Goal: Task Accomplishment & Management: Manage account settings

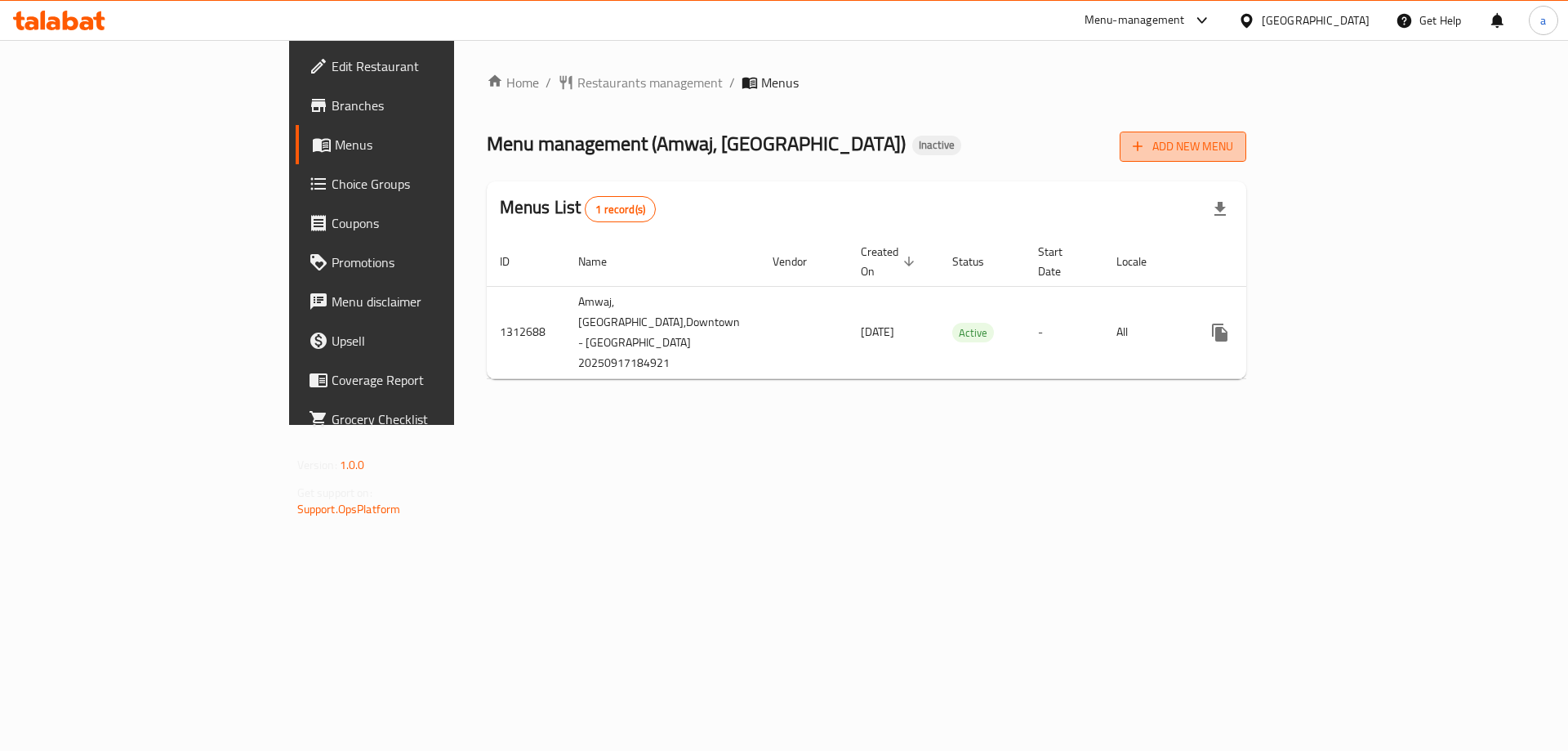
click at [1234, 154] on span "Add New Menu" at bounding box center [1184, 147] width 101 height 20
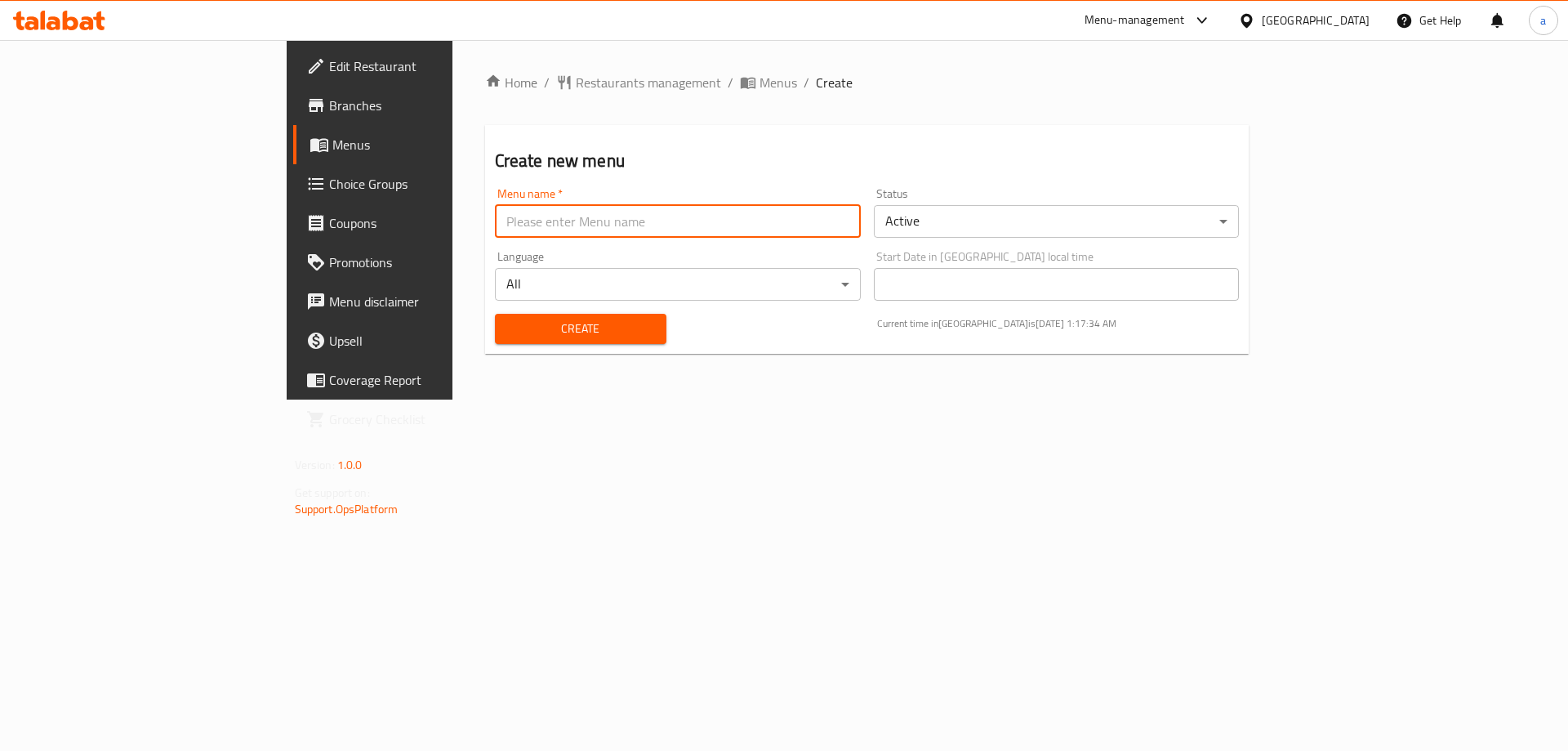
click at [495, 233] on input "text" at bounding box center [677, 221] width 366 height 33
type input "menu"
click at [495, 314] on button "Create" at bounding box center [581, 329] width 171 height 30
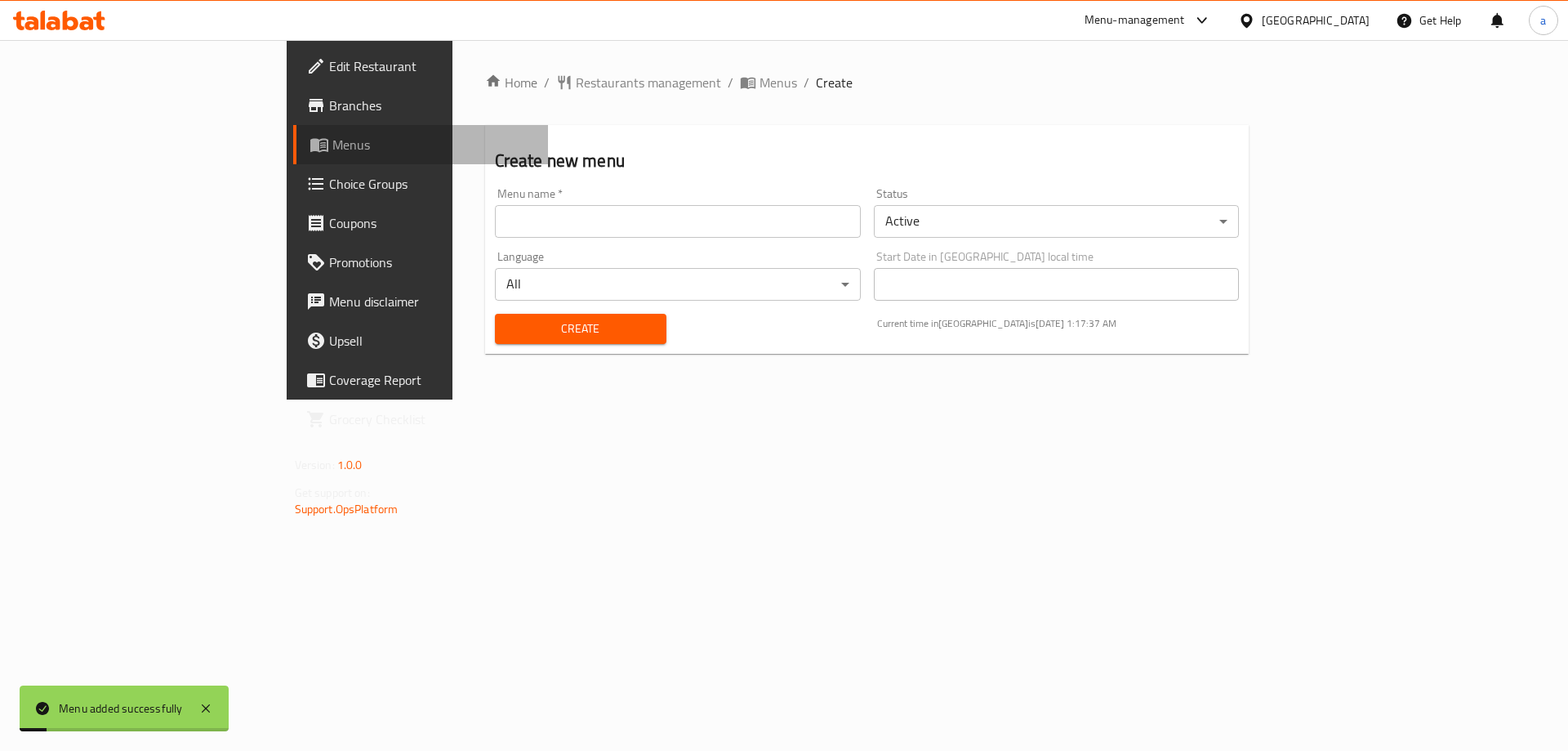
click at [310, 139] on icon at bounding box center [319, 144] width 20 height 20
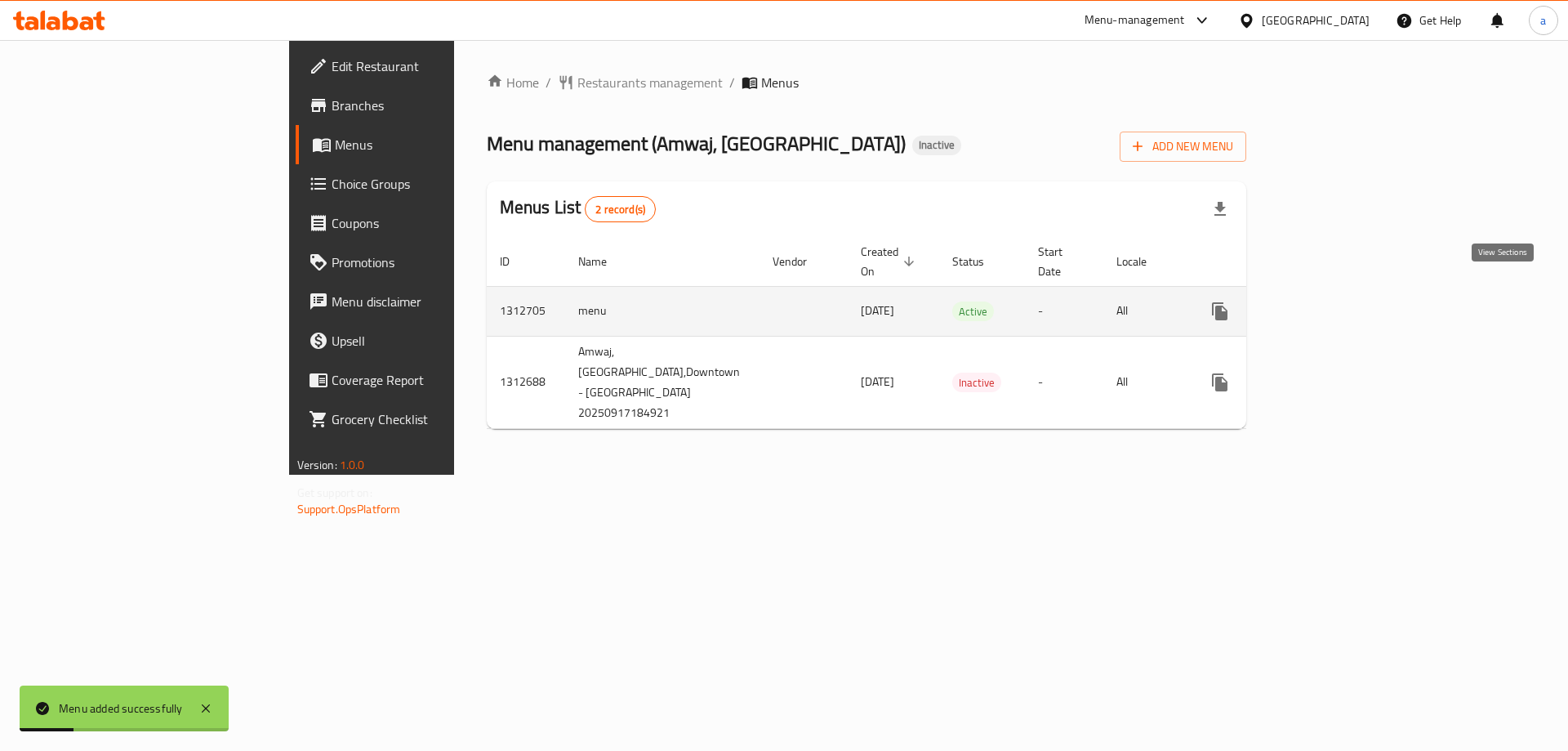
click at [1347, 302] on icon "enhanced table" at bounding box center [1337, 311] width 20 height 20
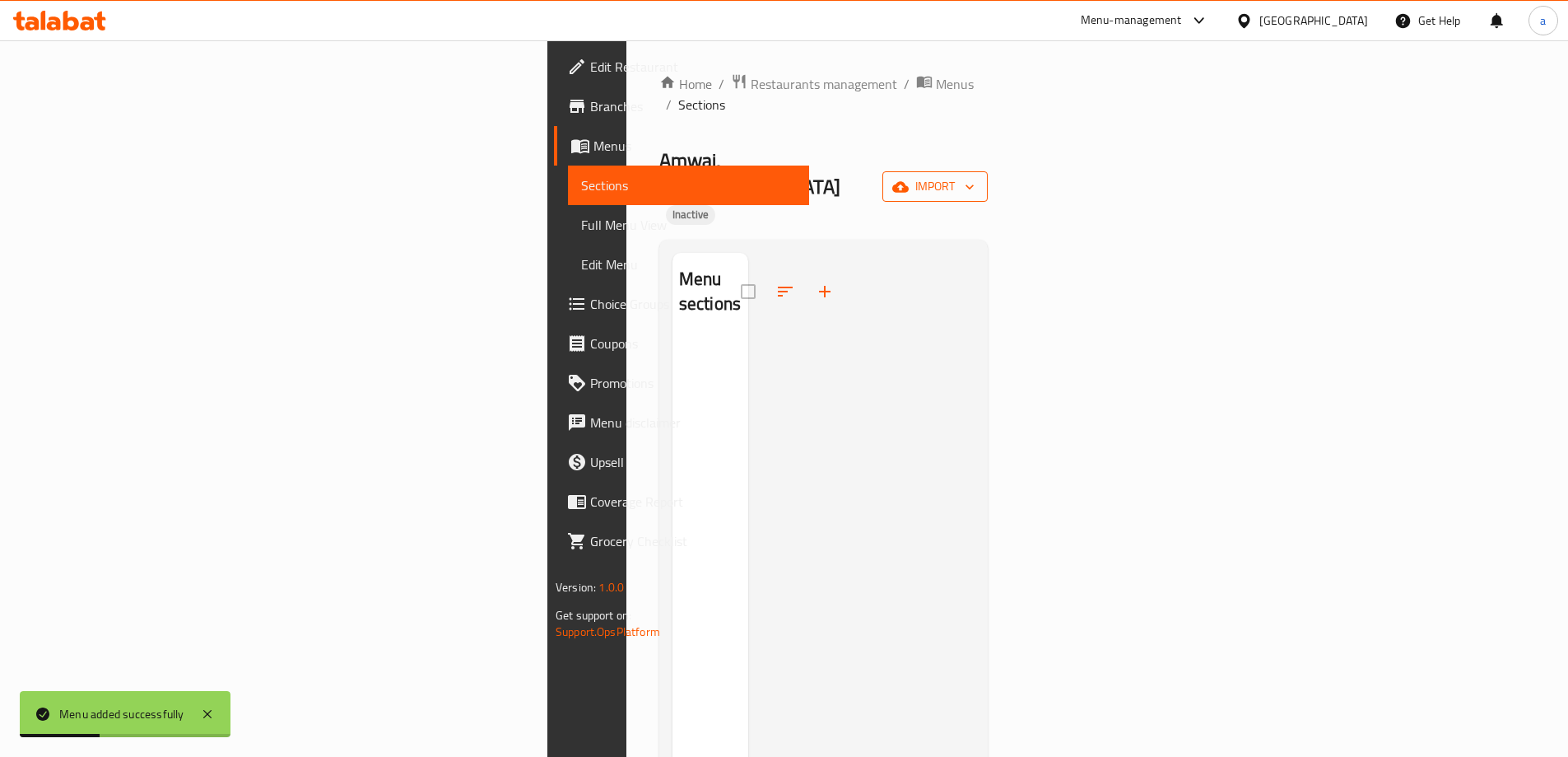
click at [974, 176] on span "import" at bounding box center [935, 187] width 79 height 21
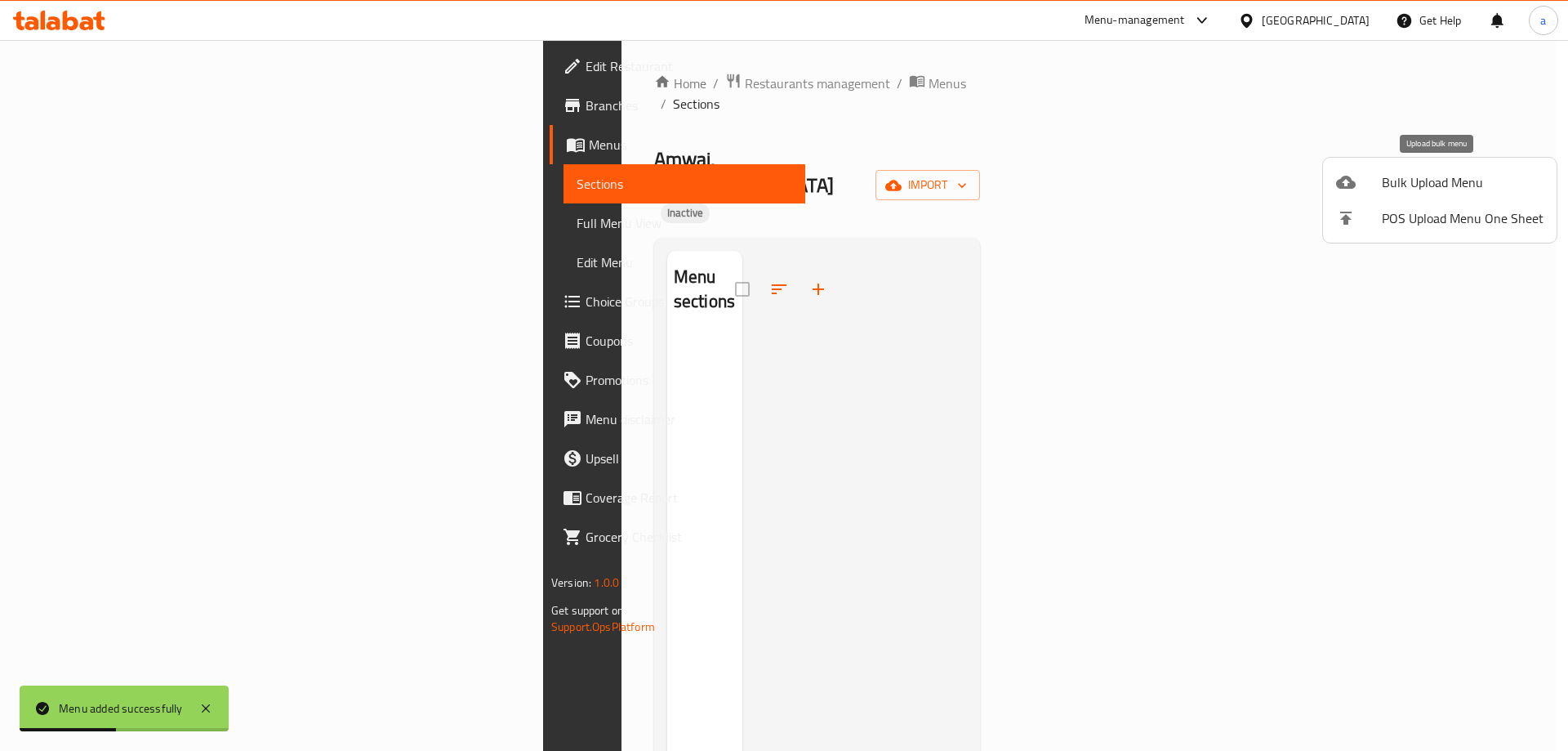
click at [1389, 185] on span "Bulk Upload Menu" at bounding box center [1463, 181] width 162 height 20
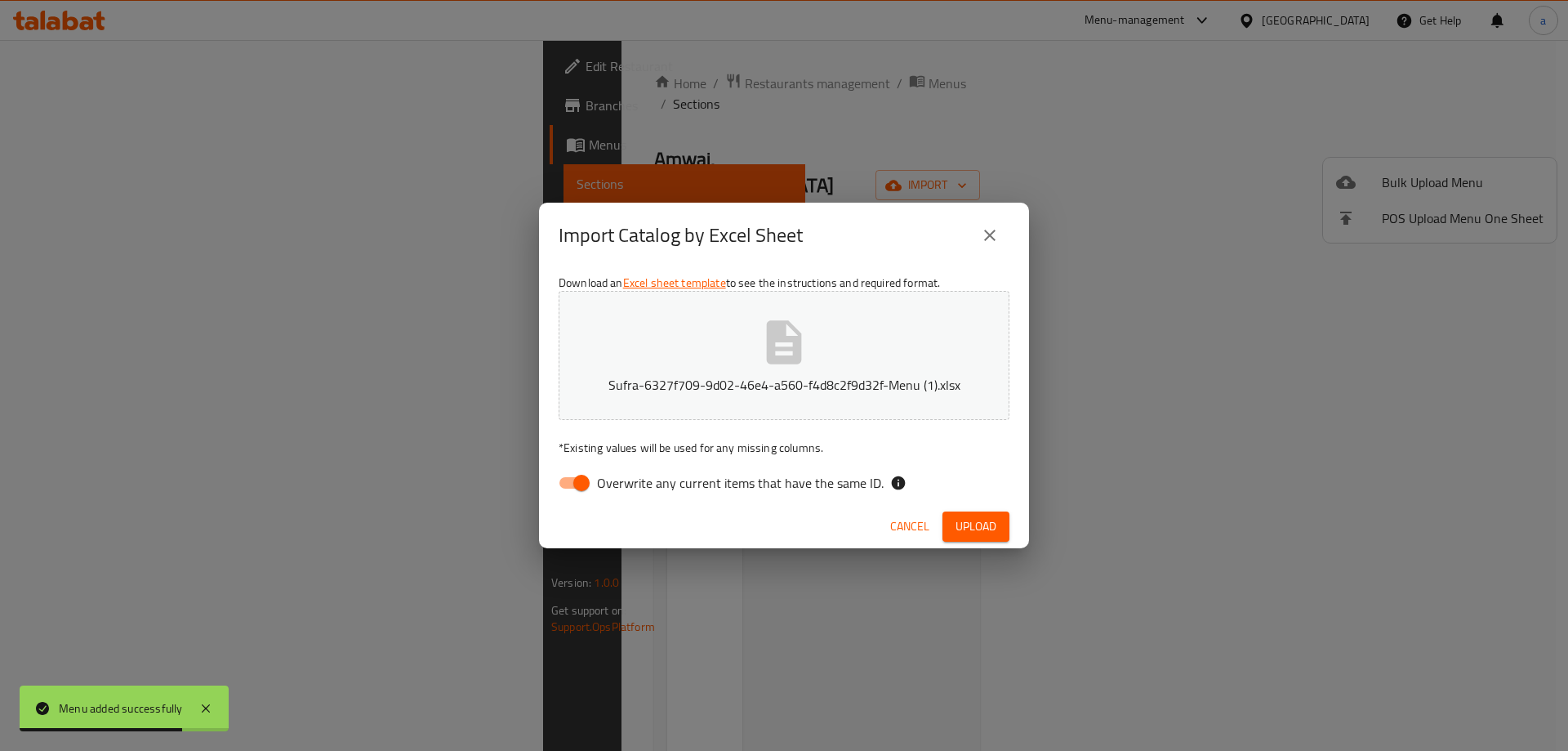
click at [571, 471] on input "Overwrite any current items that have the same ID." at bounding box center [582, 482] width 93 height 31
checkbox input "false"
click at [983, 517] on span "Upload" at bounding box center [976, 527] width 41 height 20
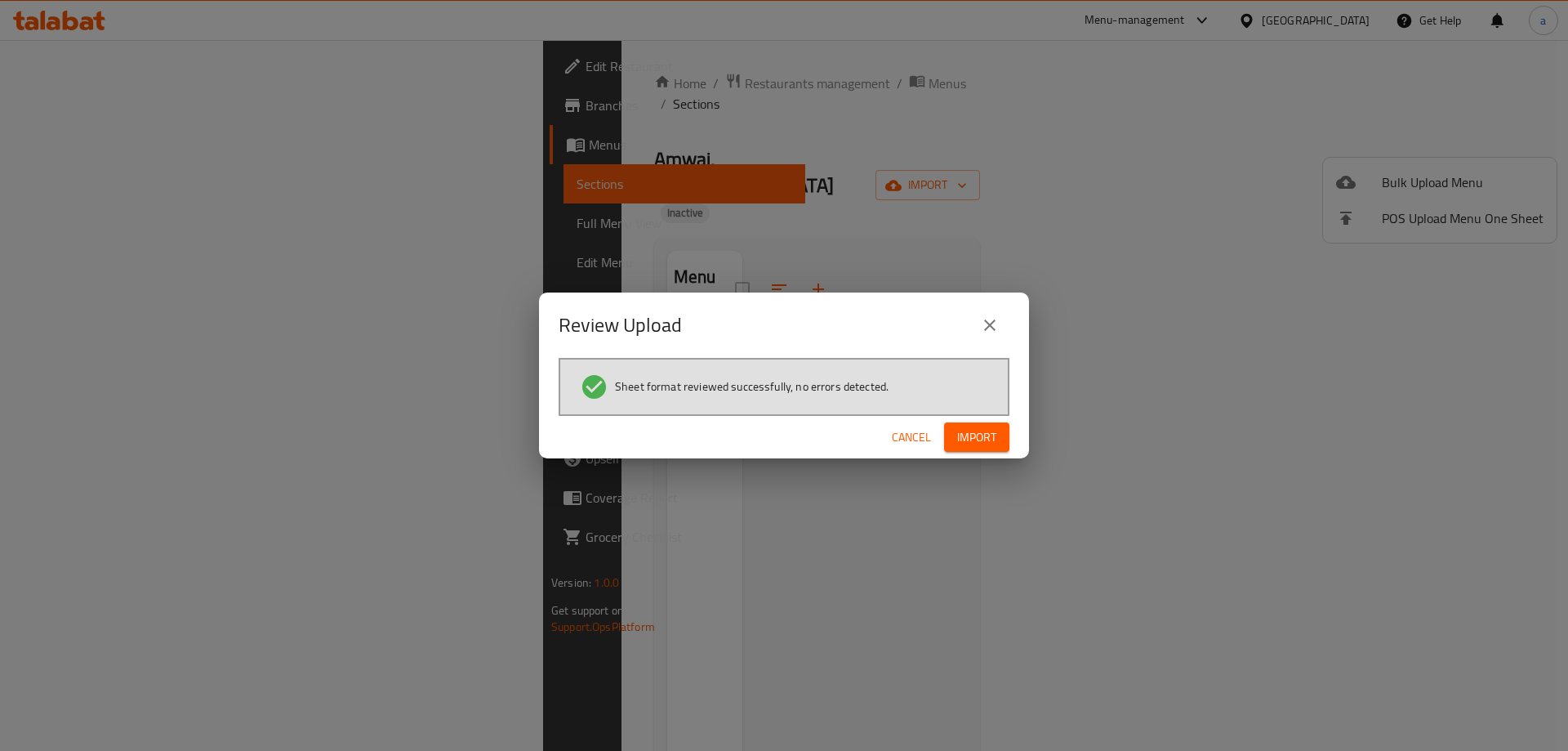
click at [964, 433] on span "Import" at bounding box center [977, 437] width 39 height 20
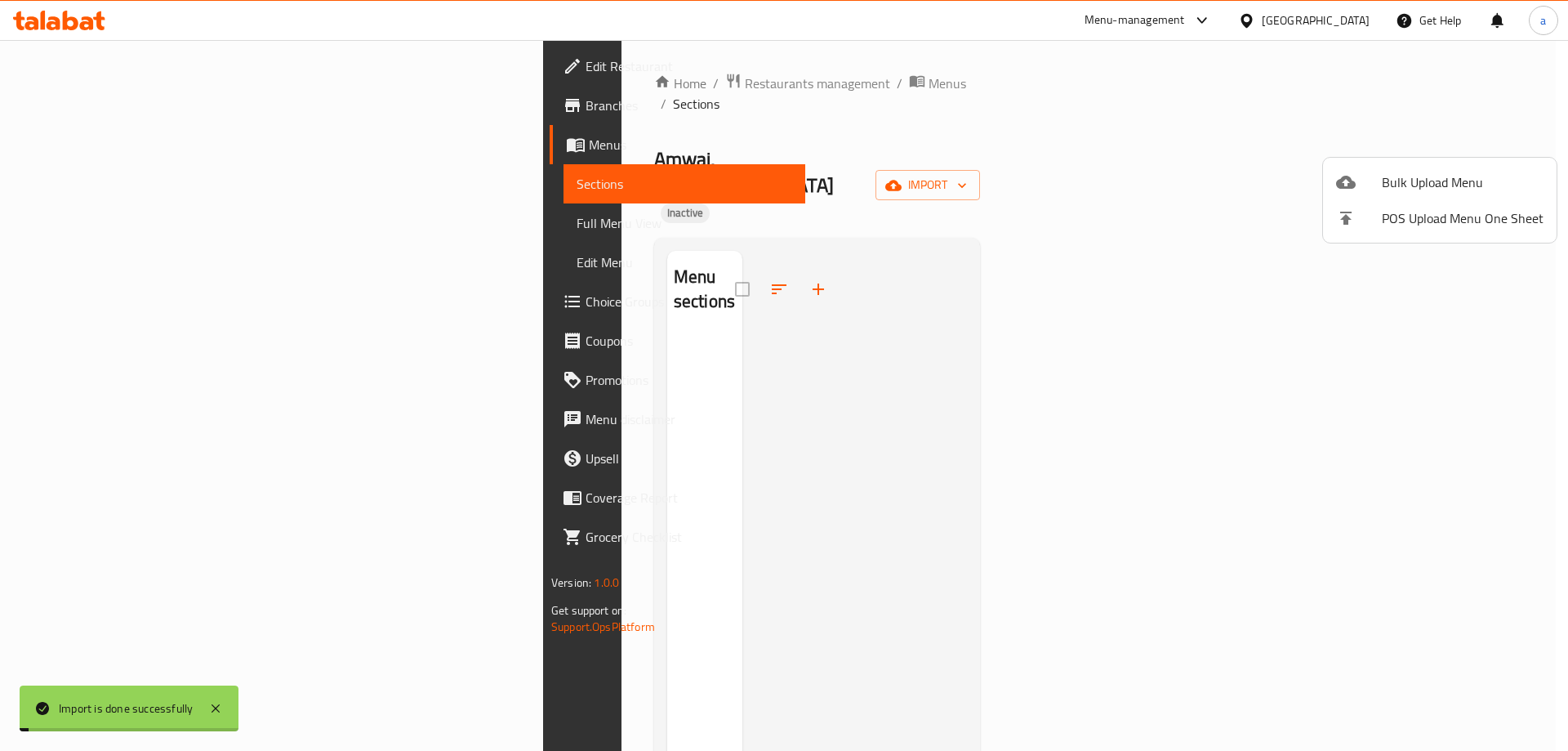
click at [154, 73] on div at bounding box center [784, 375] width 1568 height 751
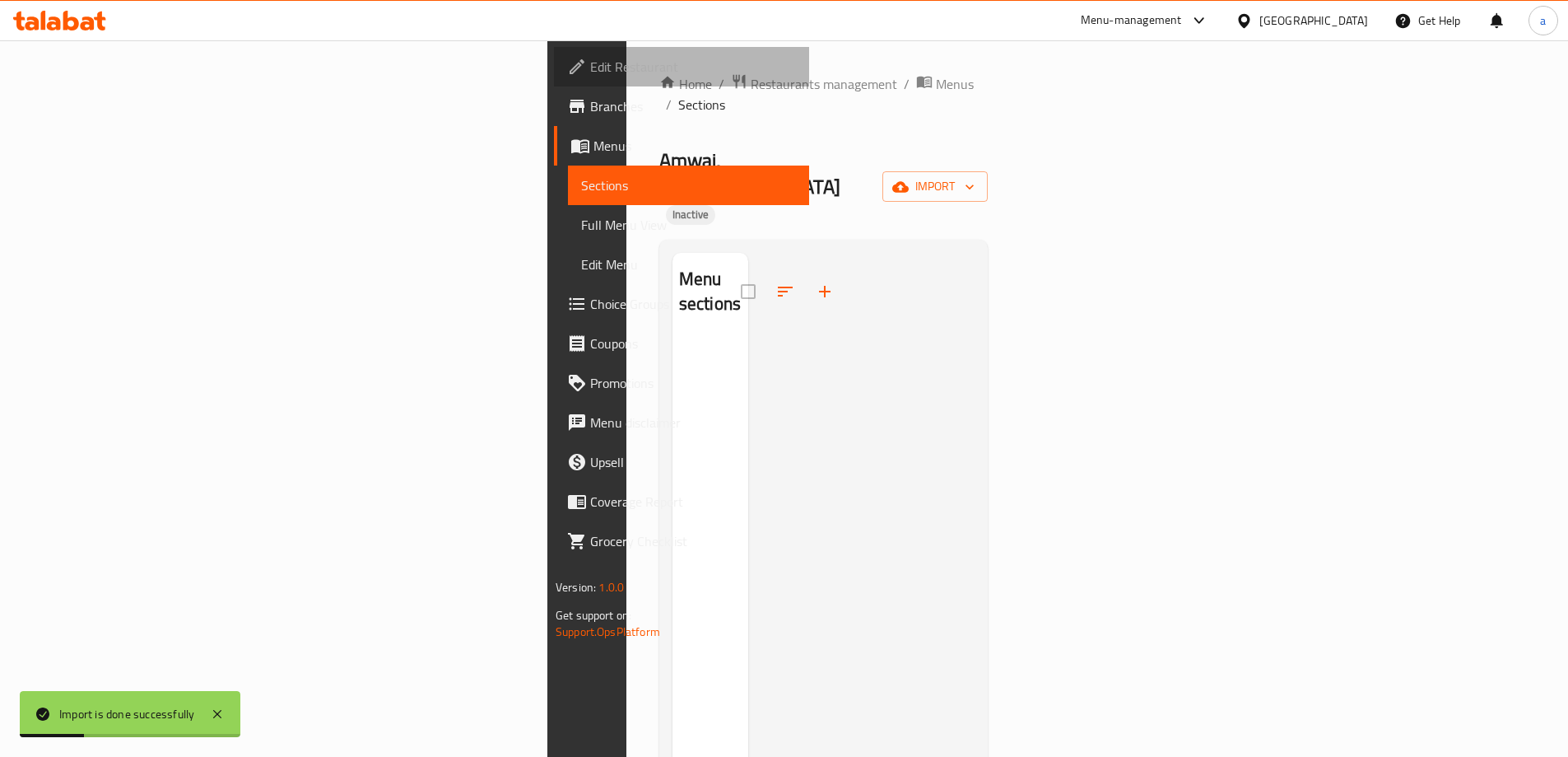
click at [554, 52] on link "Edit Restaurant" at bounding box center [682, 67] width 255 height 39
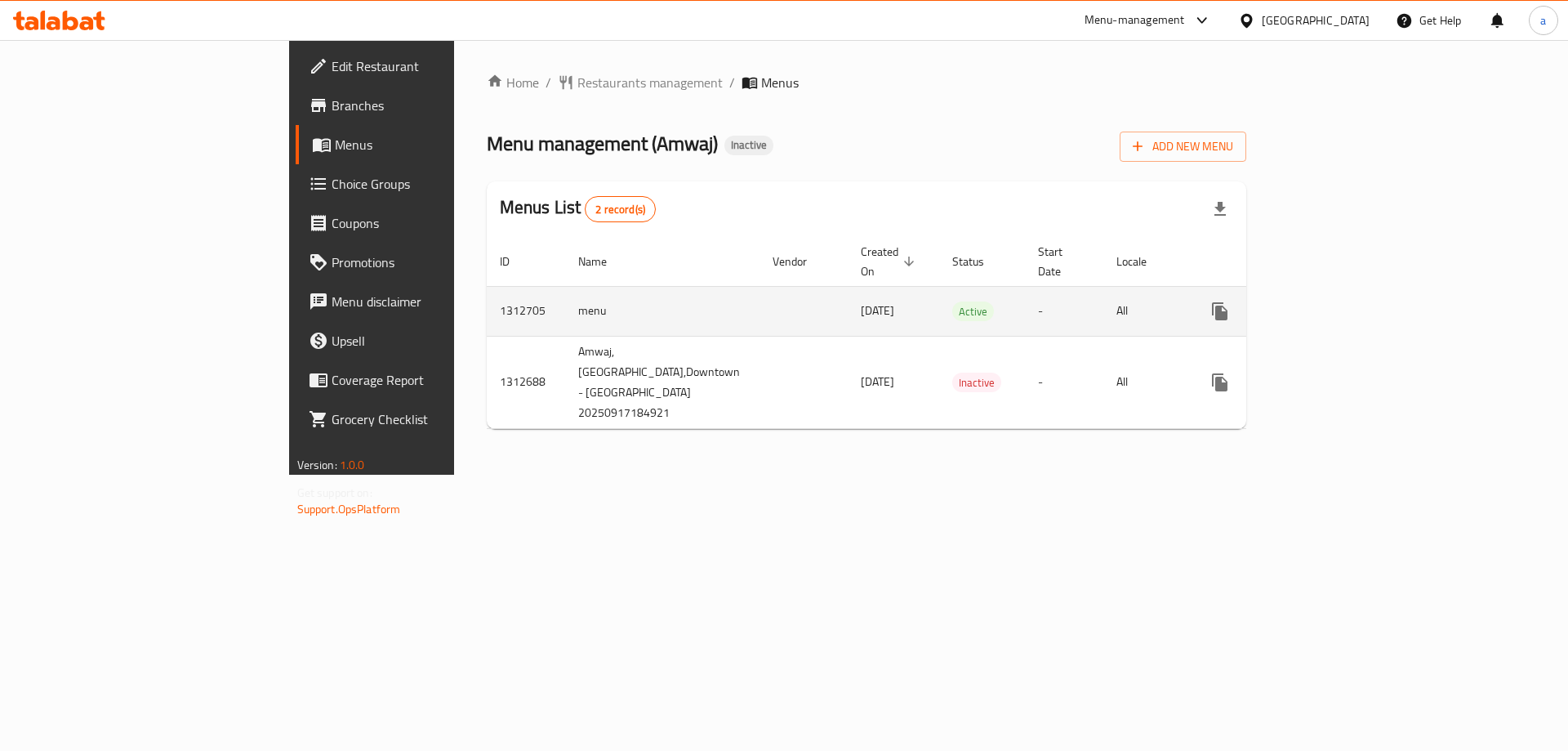
click at [1346, 304] on icon "enhanced table" at bounding box center [1338, 312] width 15 height 15
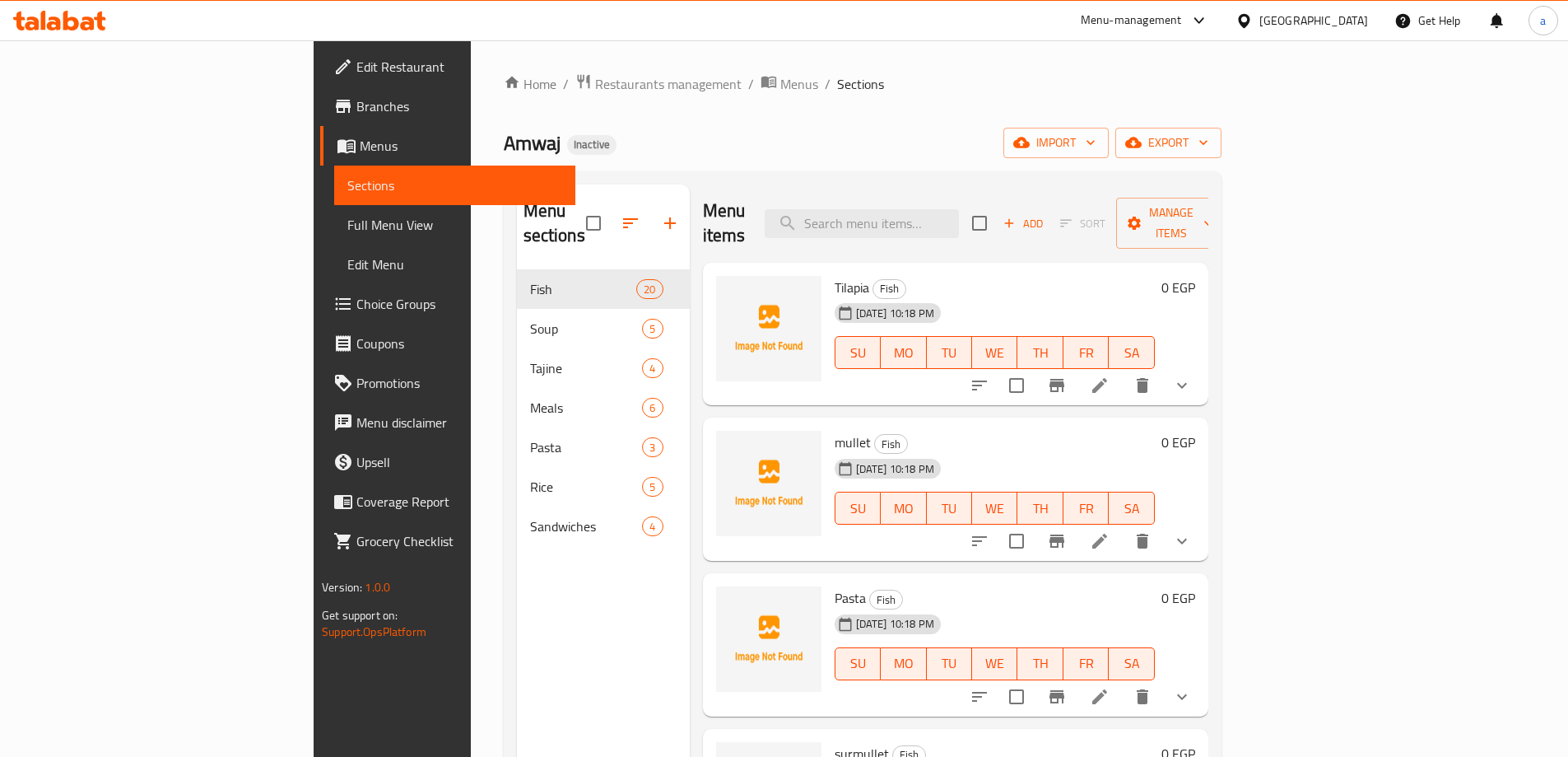
click at [334, 237] on link "Full Menu View" at bounding box center [454, 225] width 241 height 39
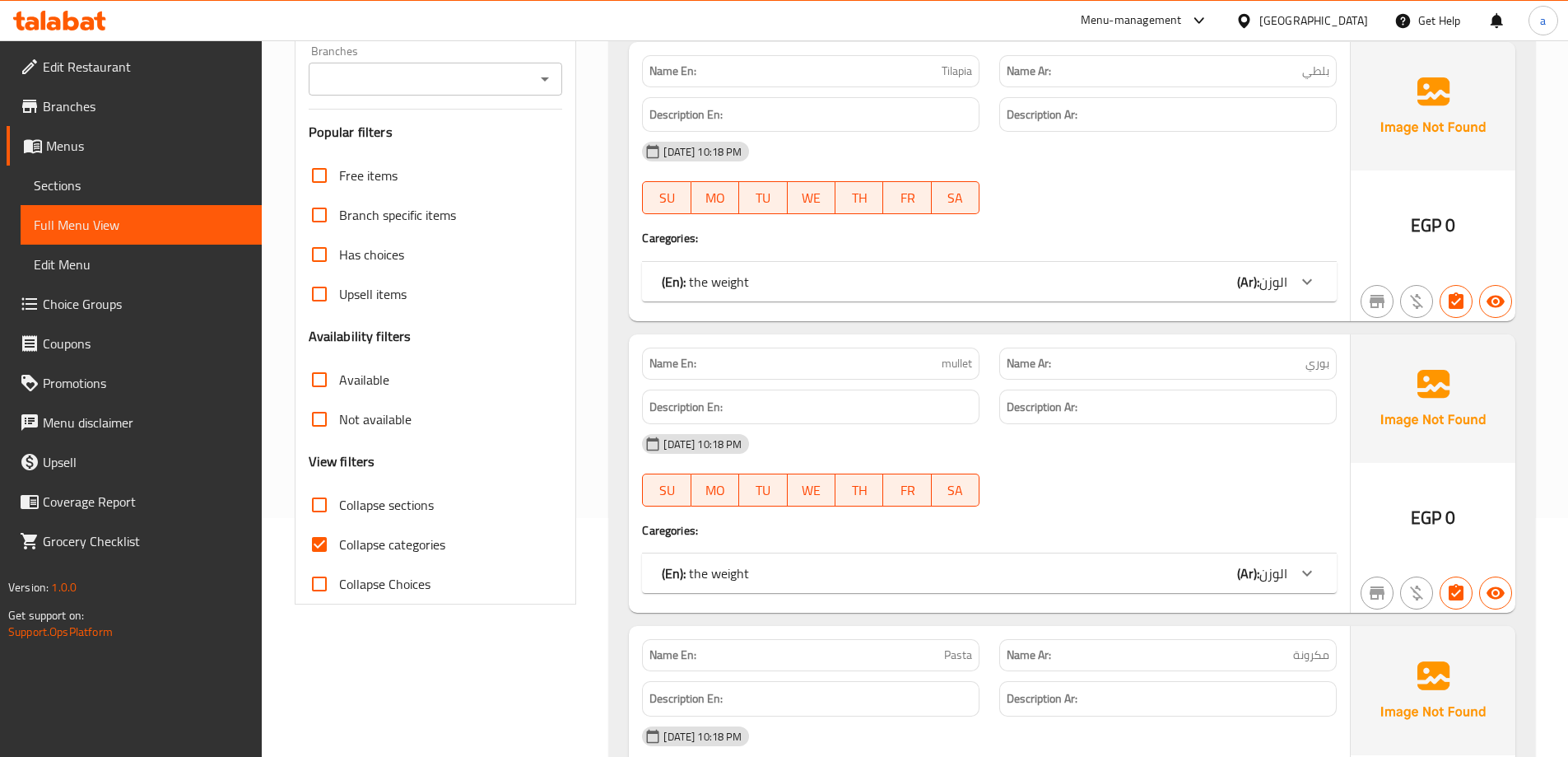
scroll to position [247, 0]
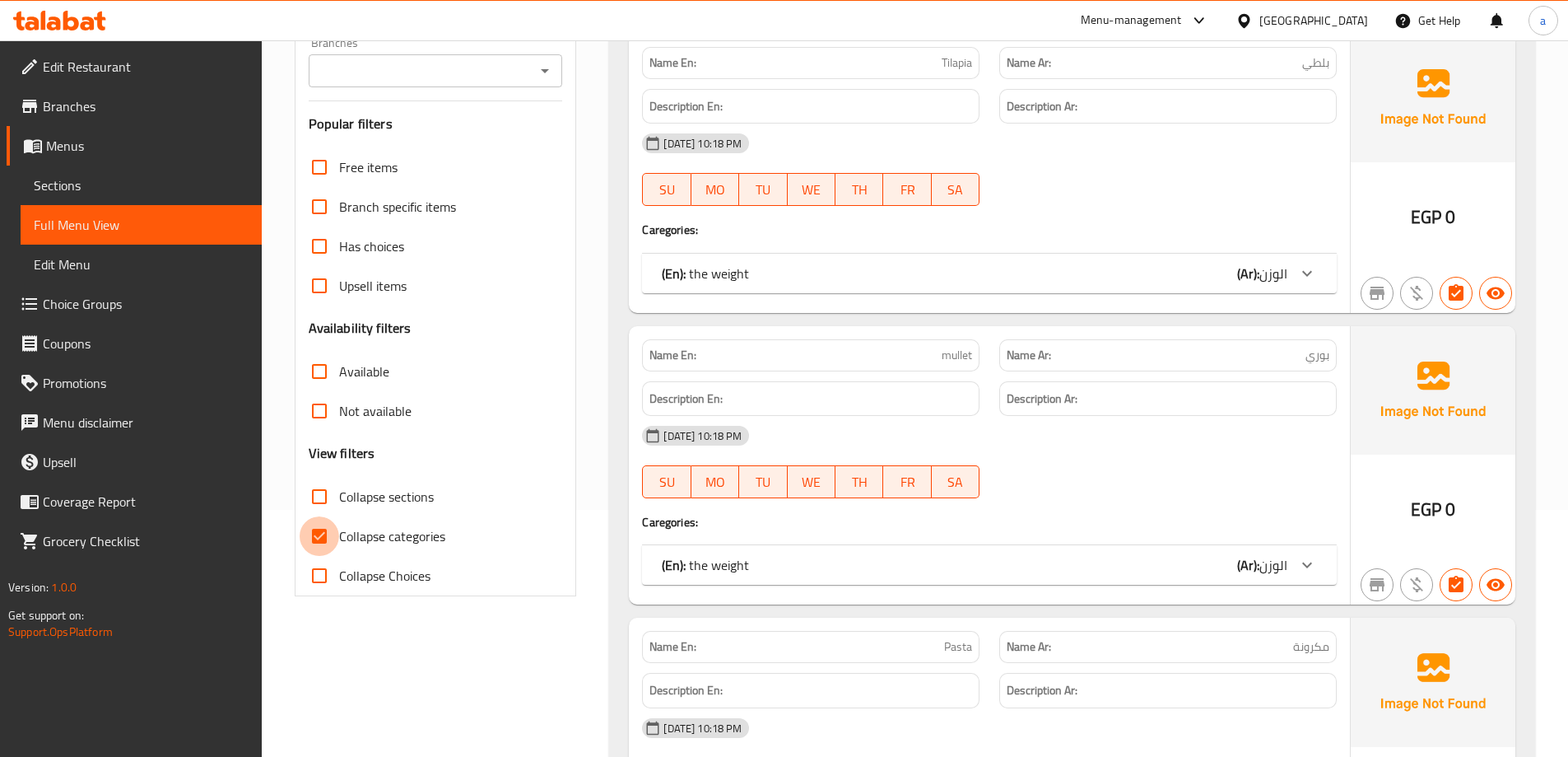
click at [317, 530] on input "Collapse categories" at bounding box center [320, 536] width 39 height 39
checkbox input "false"
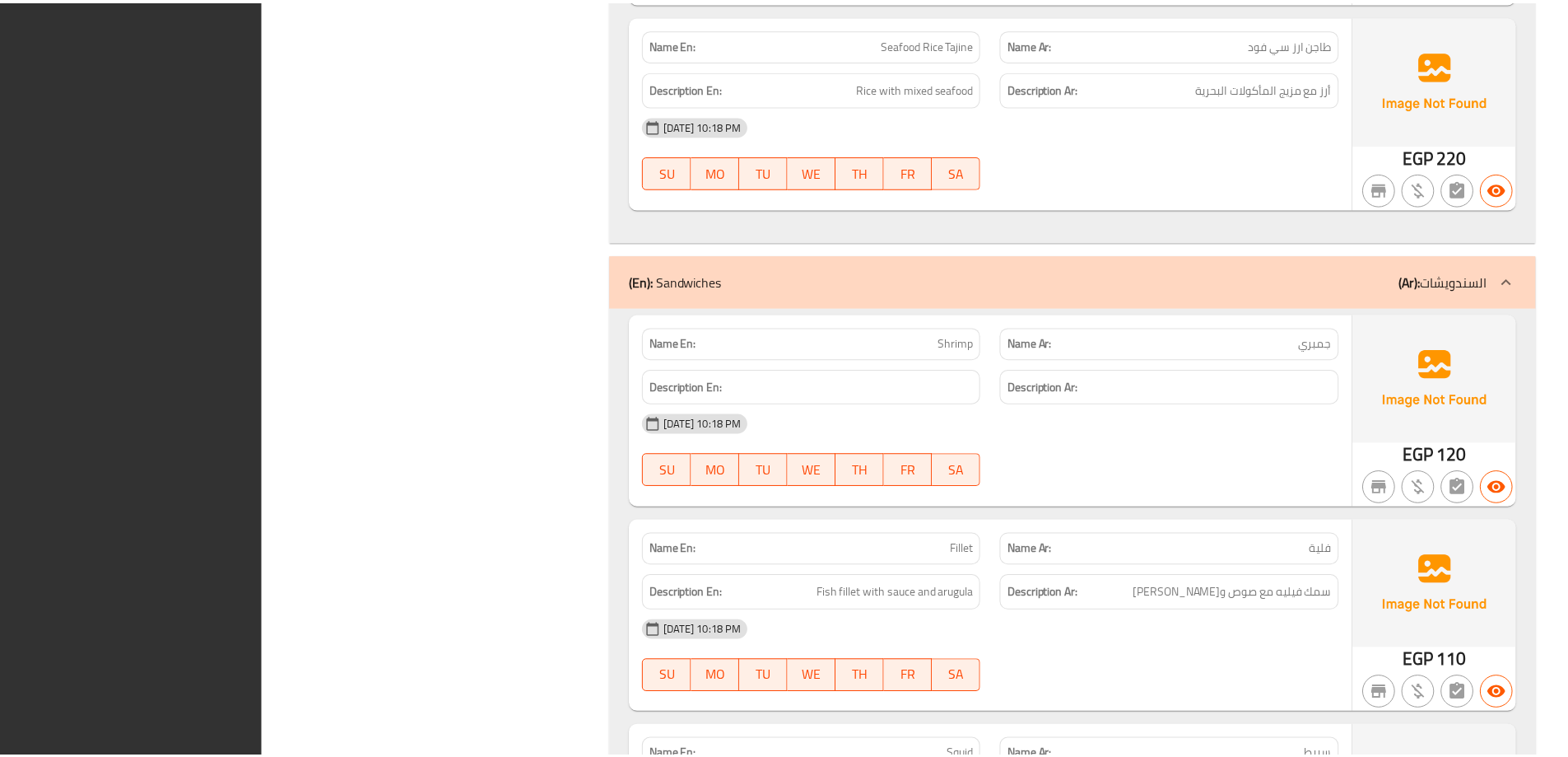
scroll to position [16397, 0]
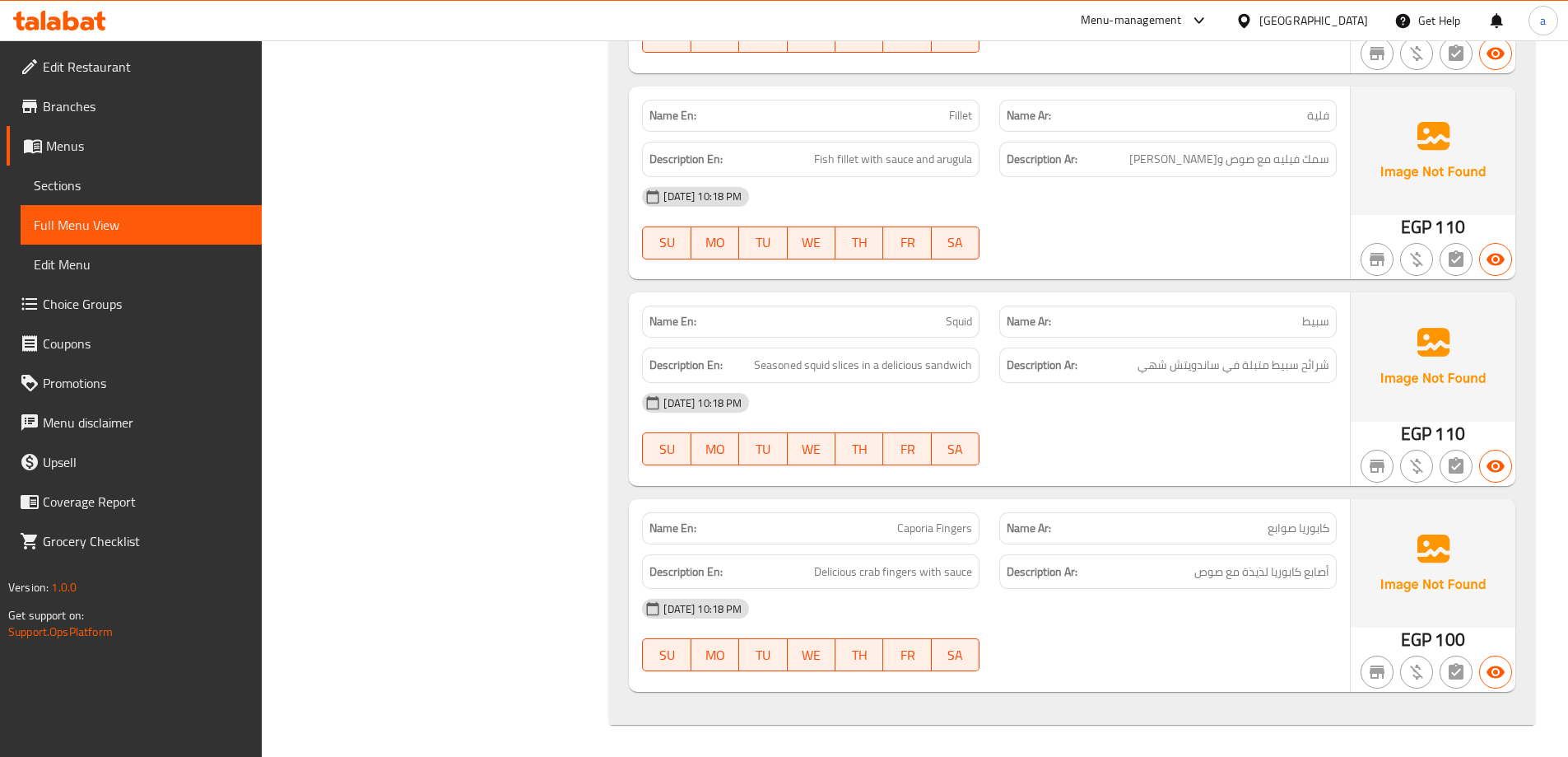
click at [1155, 200] on div "17-09-2025 10:18 PM" at bounding box center [989, 197] width 715 height 39
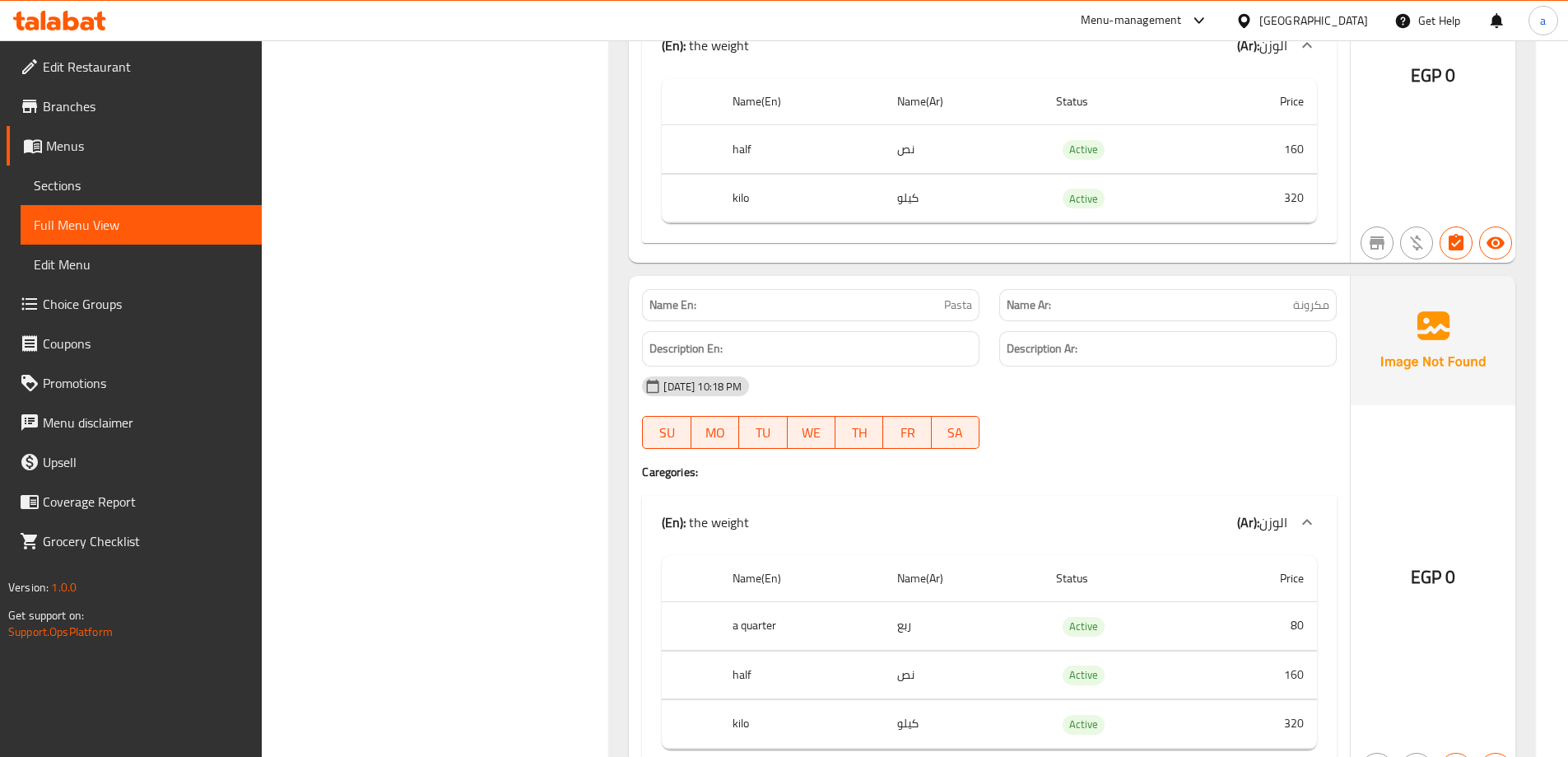
scroll to position [0, 0]
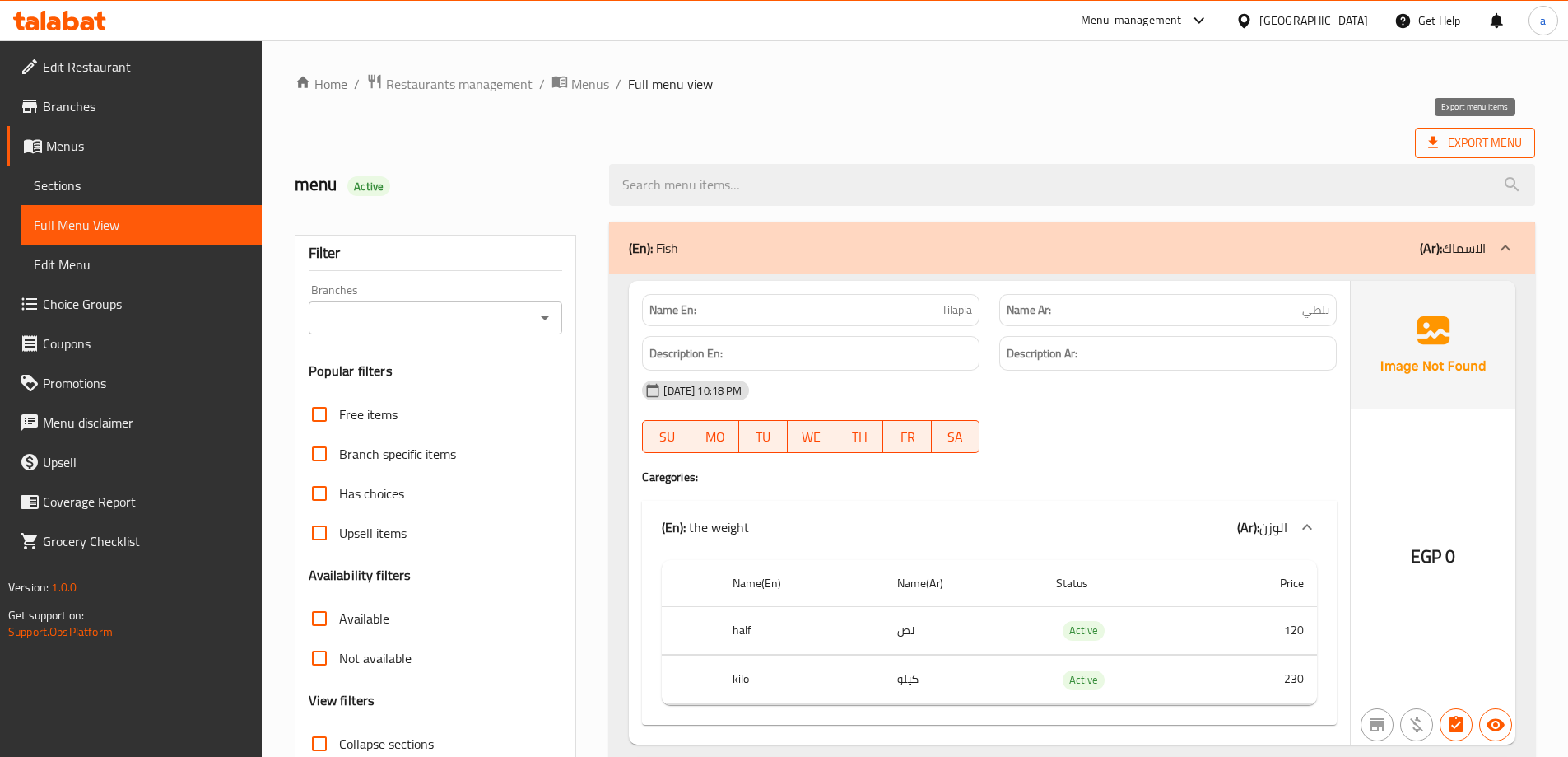
click at [1442, 152] on span "Export Menu" at bounding box center [1475, 143] width 94 height 21
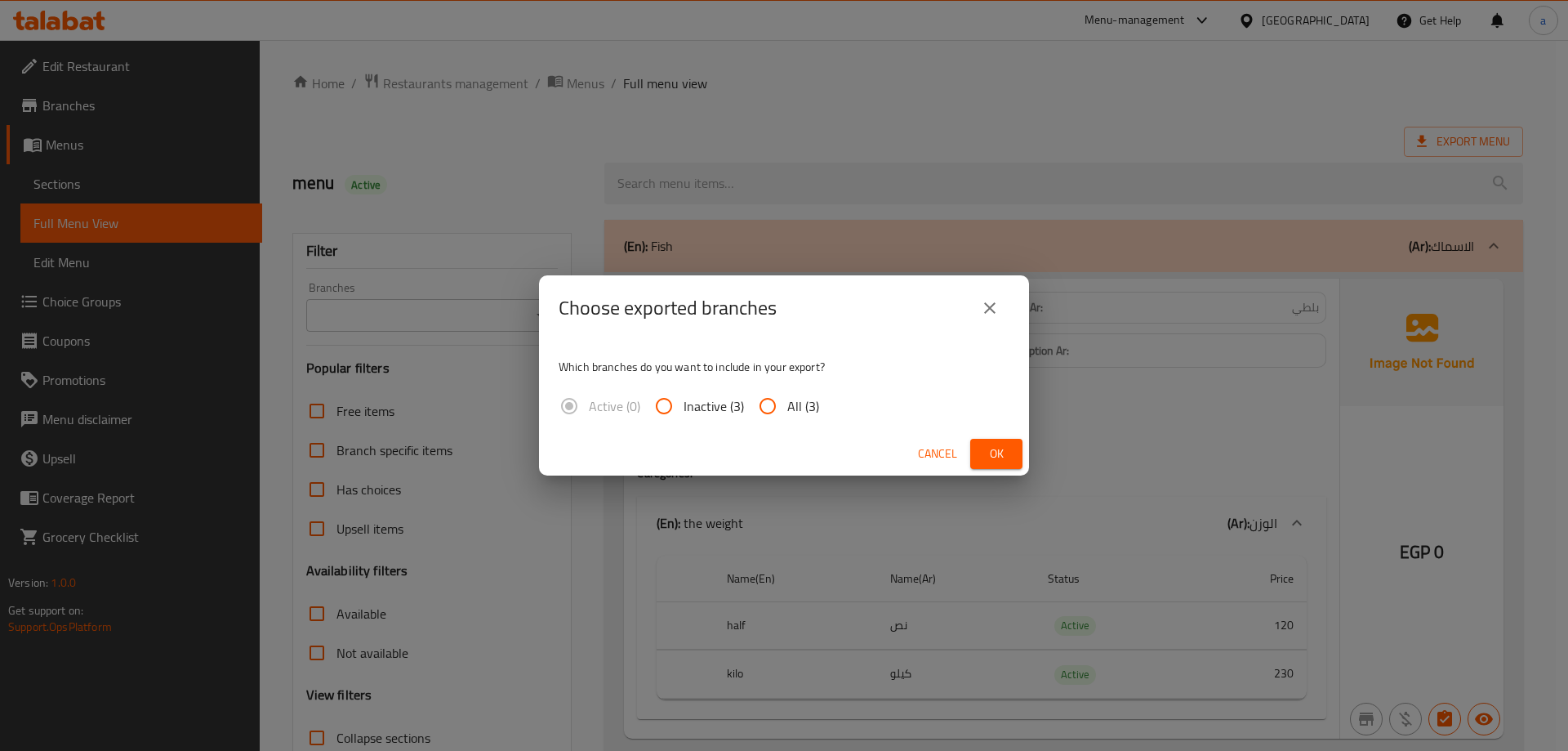
click at [759, 409] on input "All (3)" at bounding box center [768, 406] width 39 height 39
radio input "true"
click at [999, 450] on span "Ok" at bounding box center [997, 454] width 26 height 20
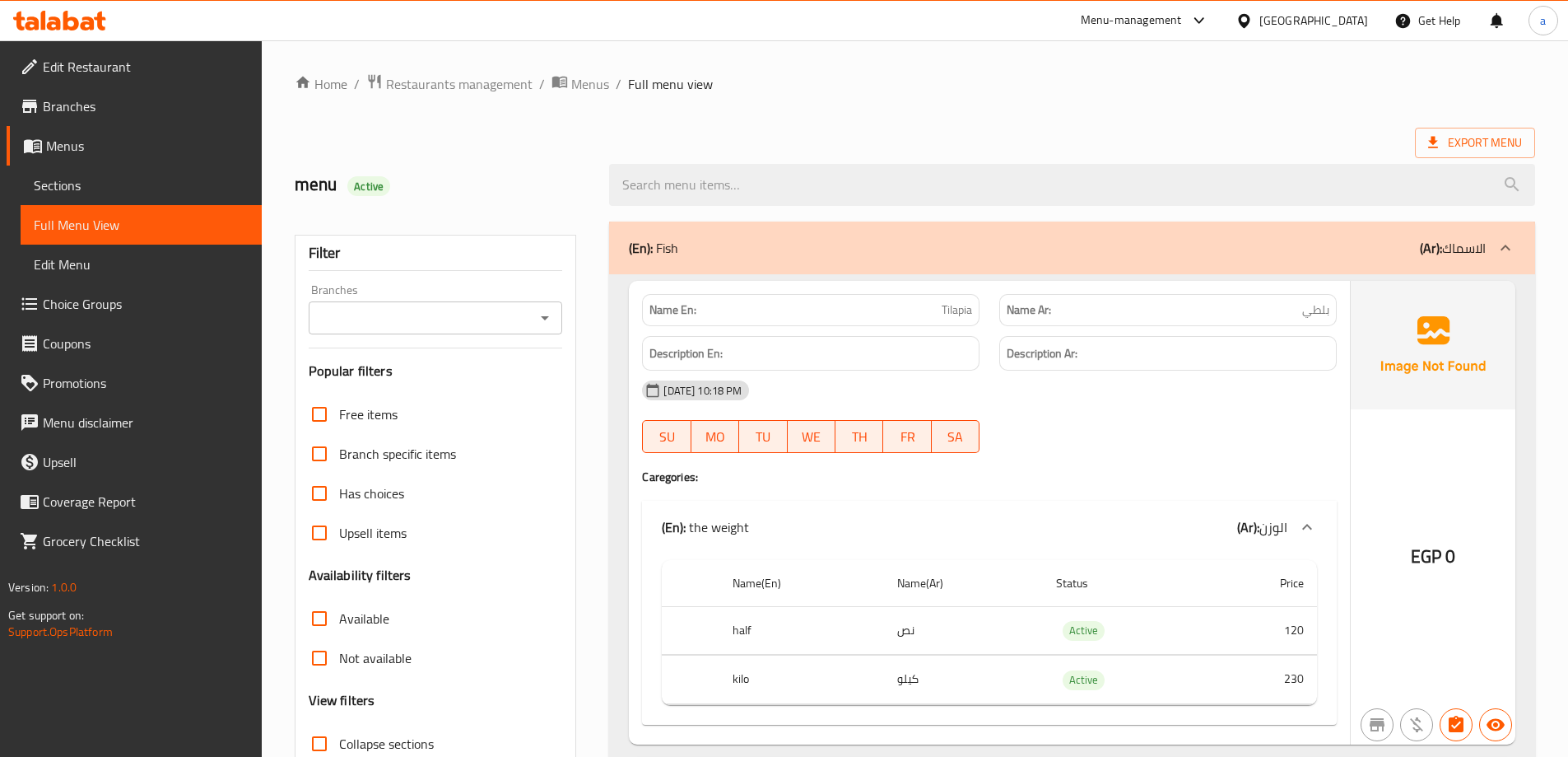
drag, startPoint x: 98, startPoint y: 111, endPoint x: 114, endPoint y: 109, distance: 16.1
click at [98, 111] on span "Branches" at bounding box center [145, 106] width 205 height 20
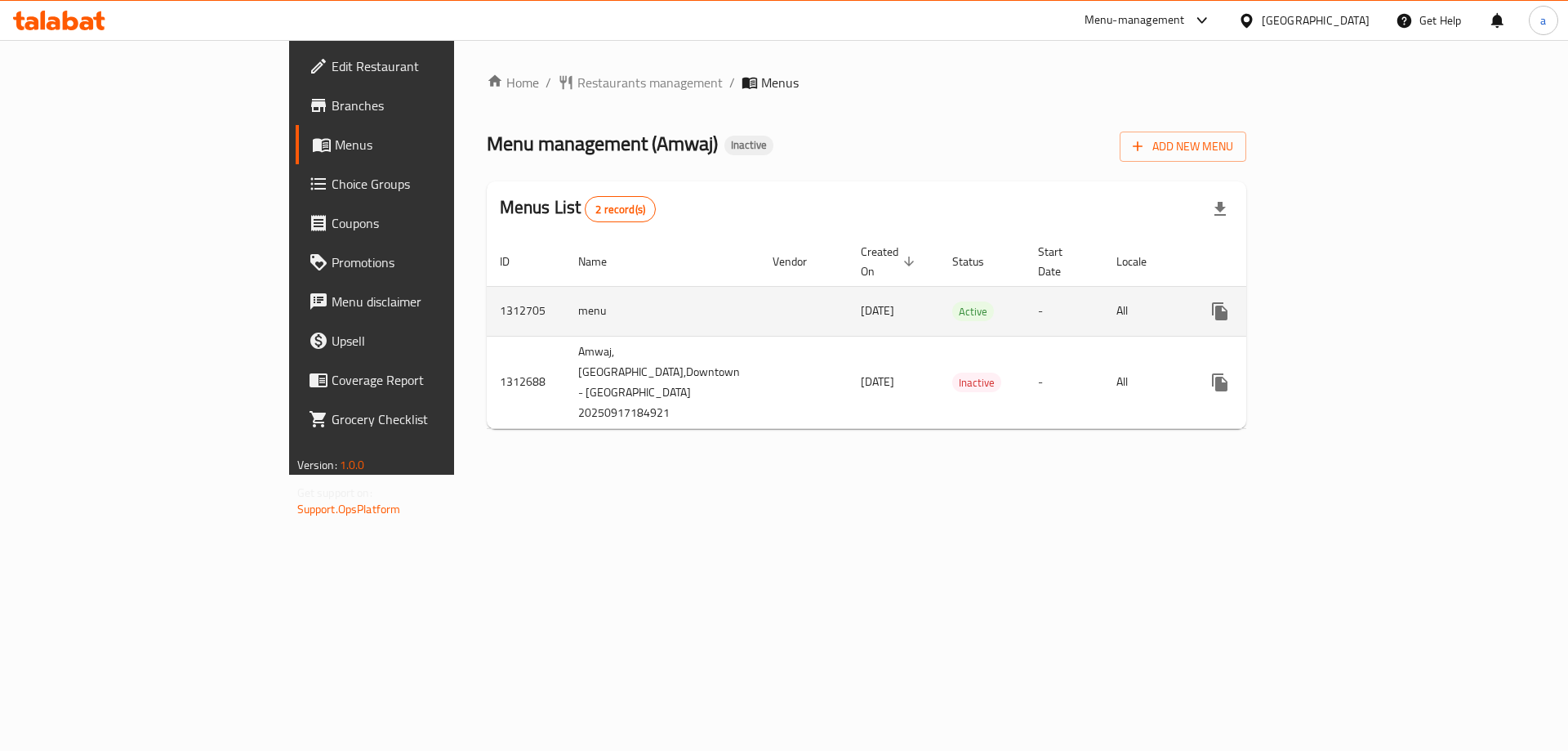
click at [1347, 302] on icon "enhanced table" at bounding box center [1337, 311] width 20 height 20
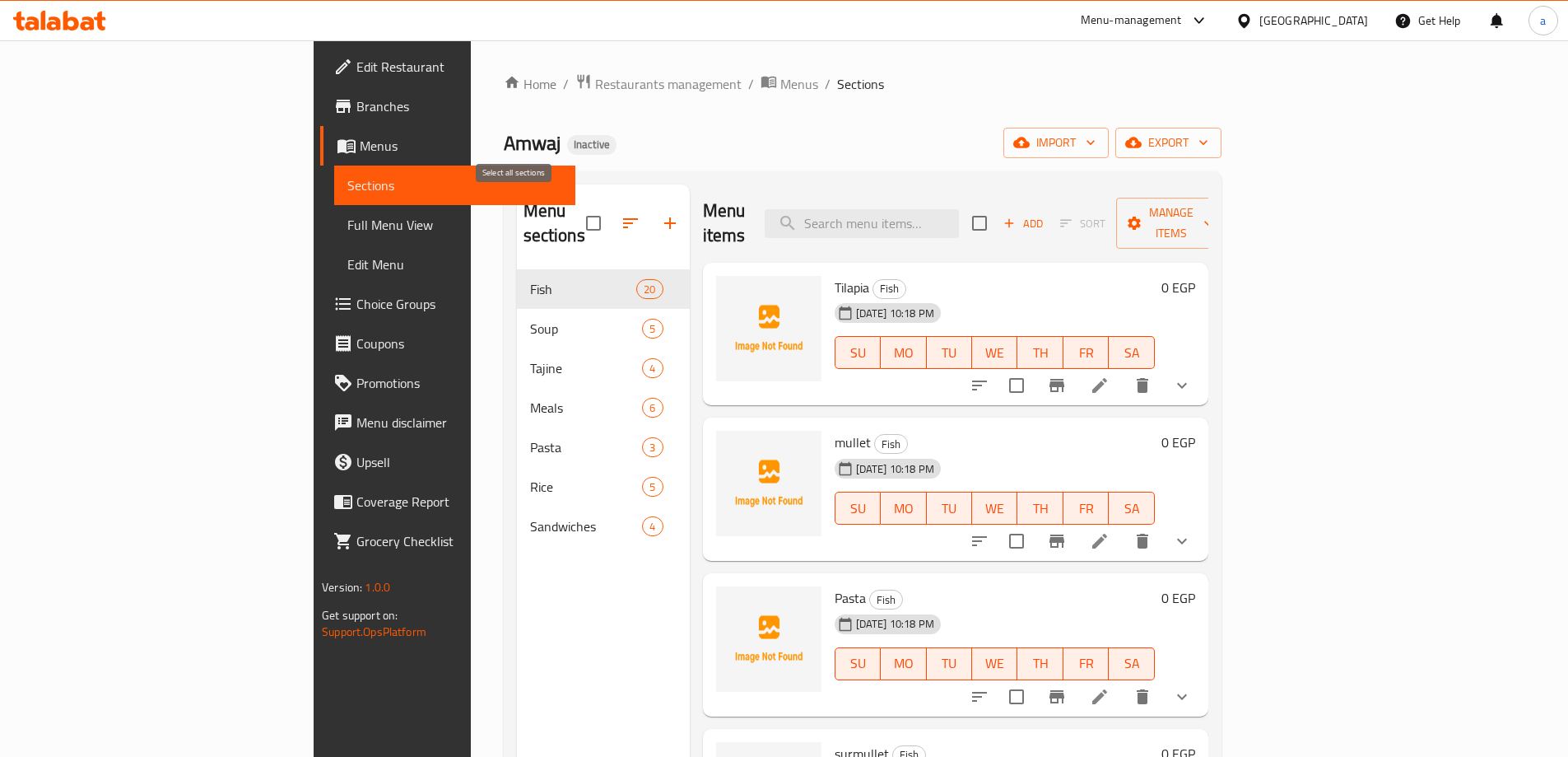
click at [576, 210] on input "checkbox" at bounding box center [593, 222] width 35 height 35
checkbox input "true"
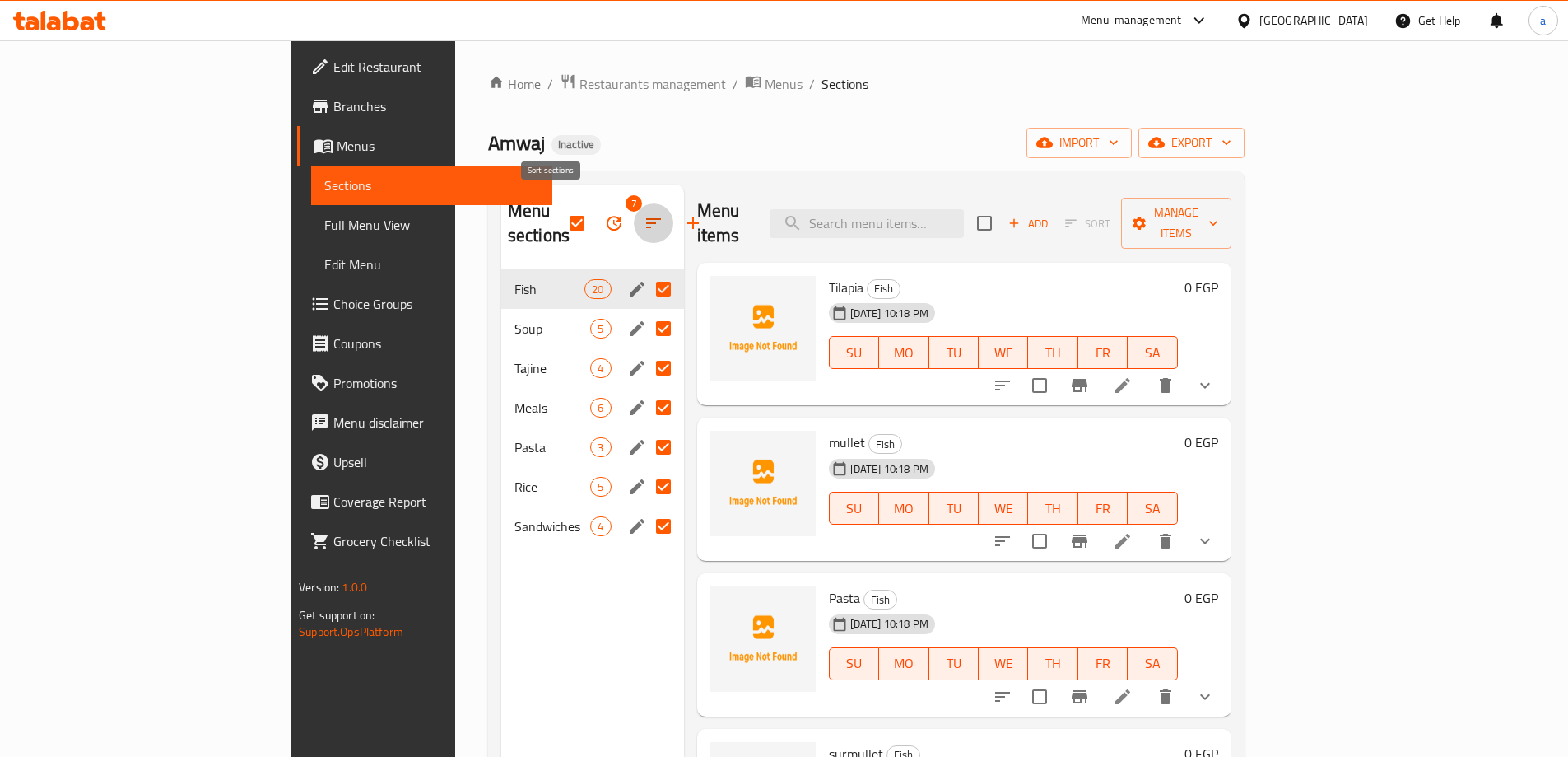
click at [634, 205] on button "button" at bounding box center [654, 223] width 39 height 39
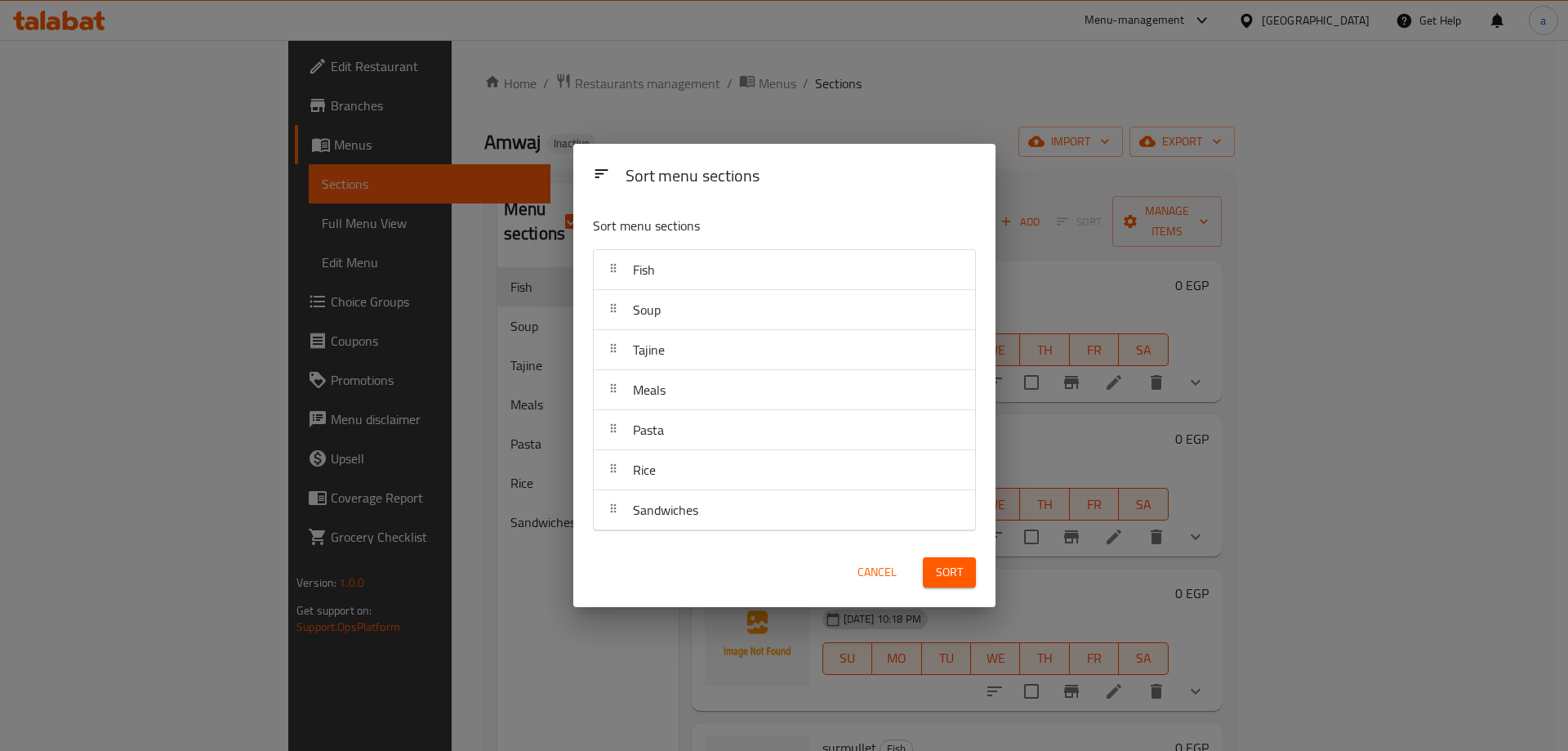
click at [509, 210] on div "Sort menu sections Sort menu sections Fish Soup Tajine Meals Pasta Rice Sandwic…" at bounding box center [784, 375] width 1568 height 751
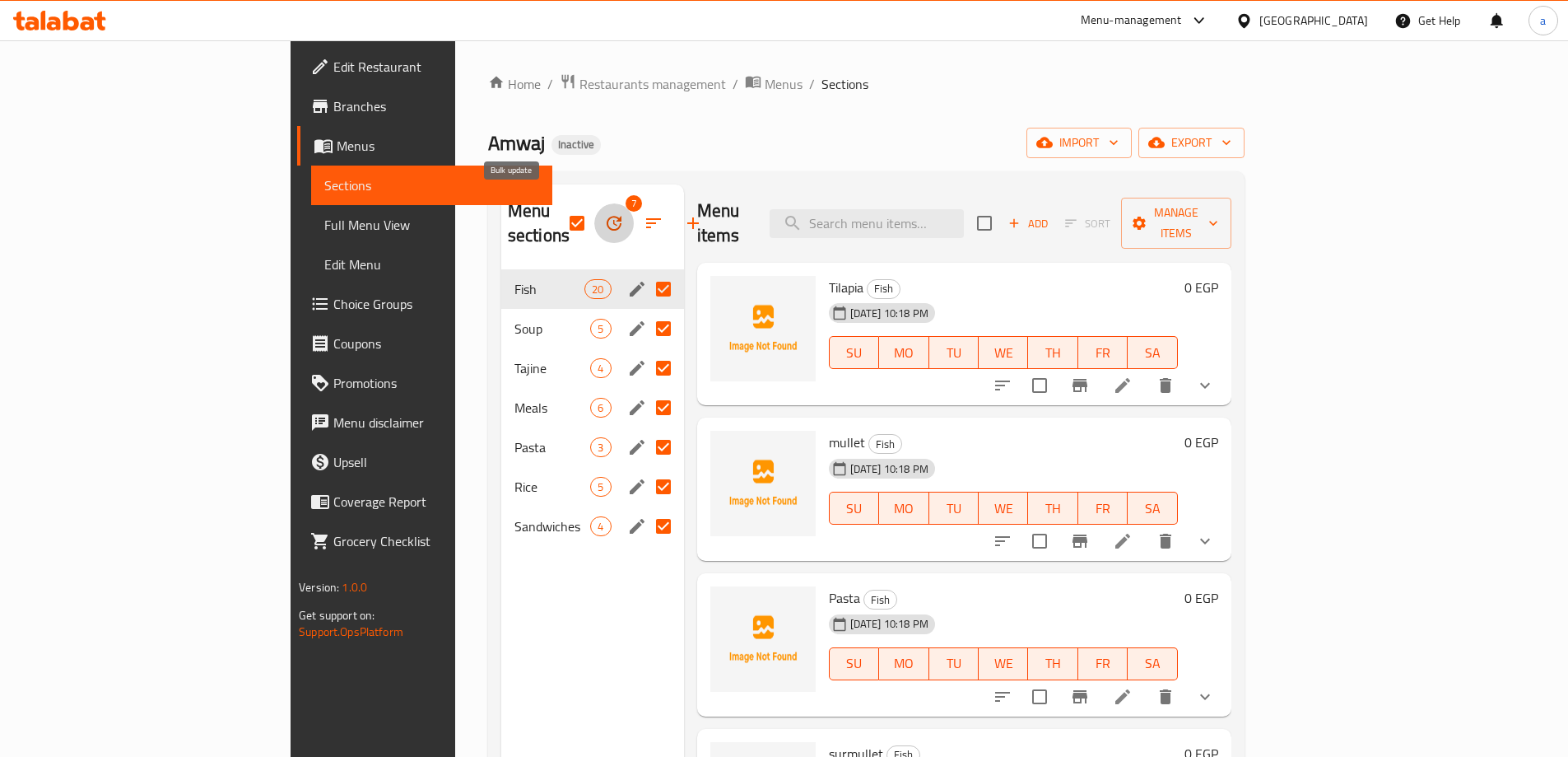
click at [607, 216] on icon "button" at bounding box center [614, 223] width 15 height 15
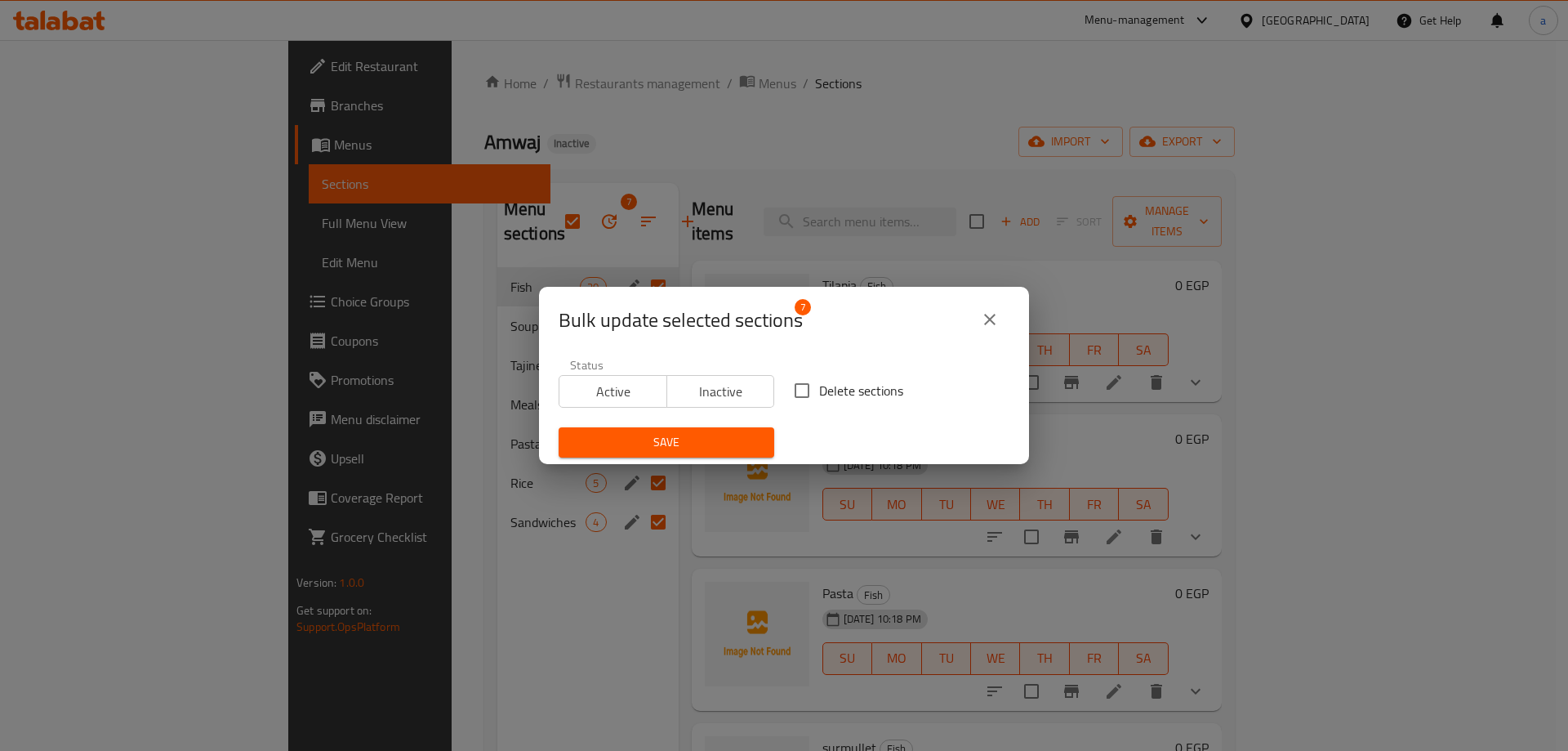
click at [799, 385] on input "Delete sections" at bounding box center [802, 390] width 34 height 34
checkbox input "true"
click at [690, 438] on span "Save" at bounding box center [666, 442] width 190 height 20
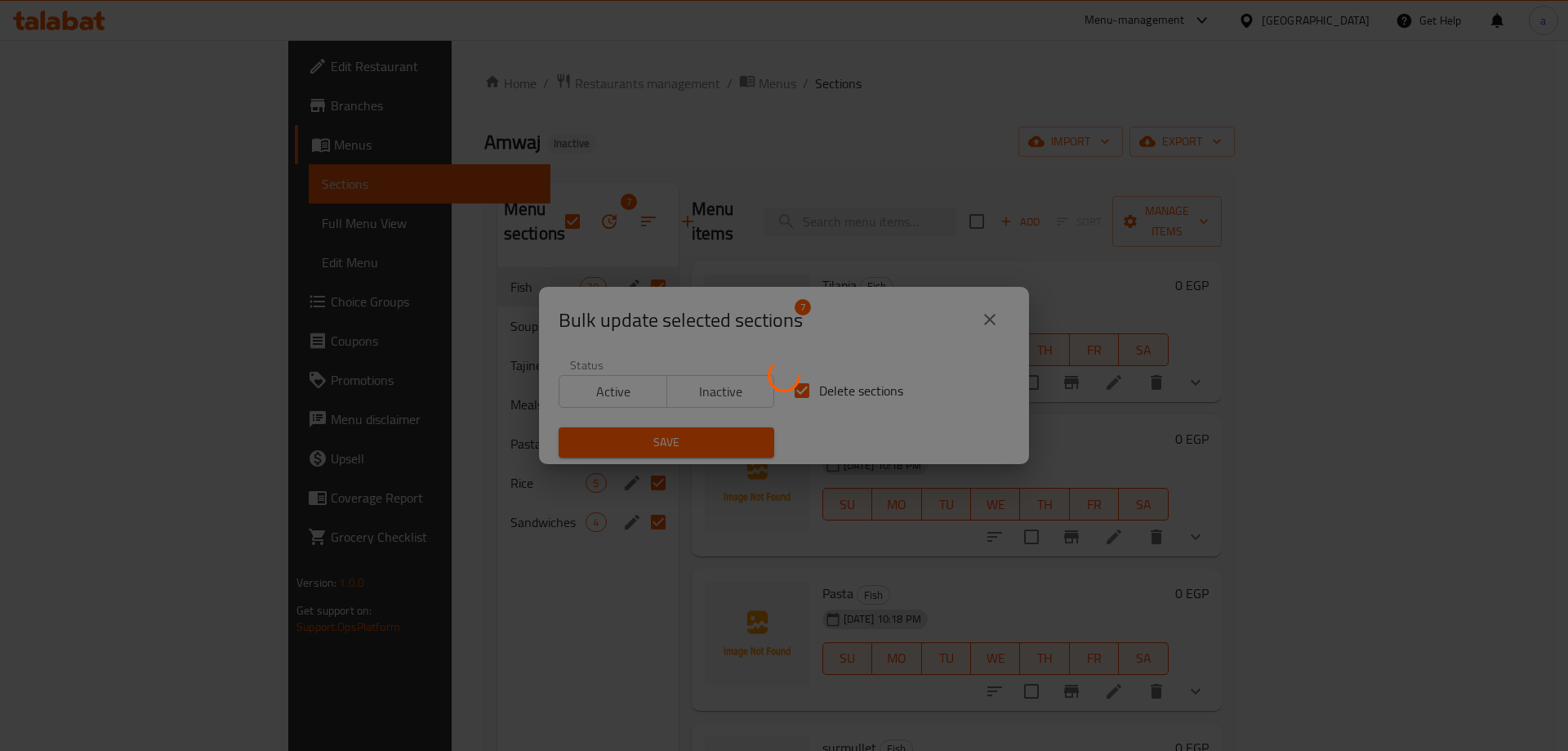
checkbox input "false"
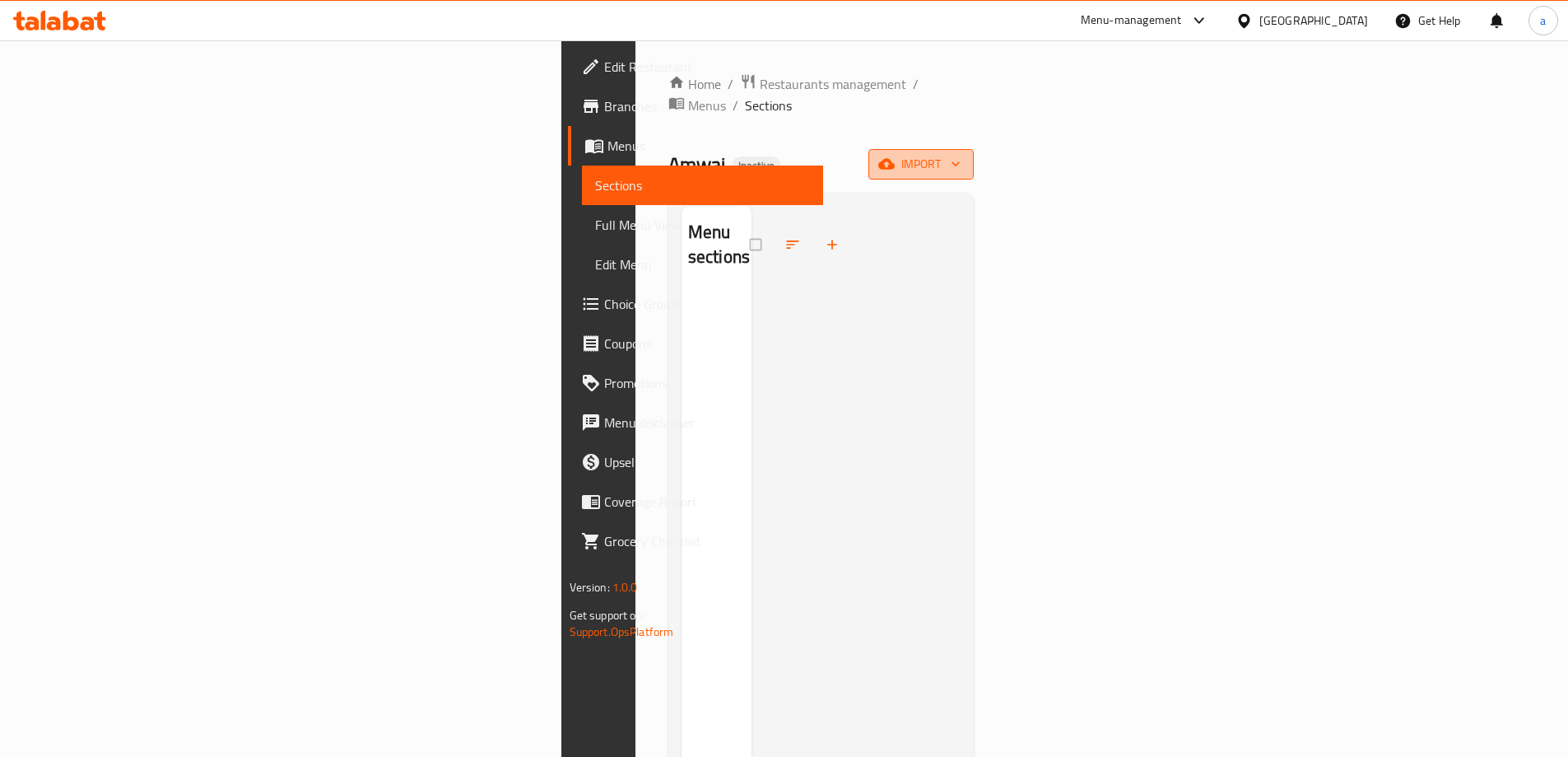
click at [973, 149] on button "import" at bounding box center [921, 164] width 105 height 30
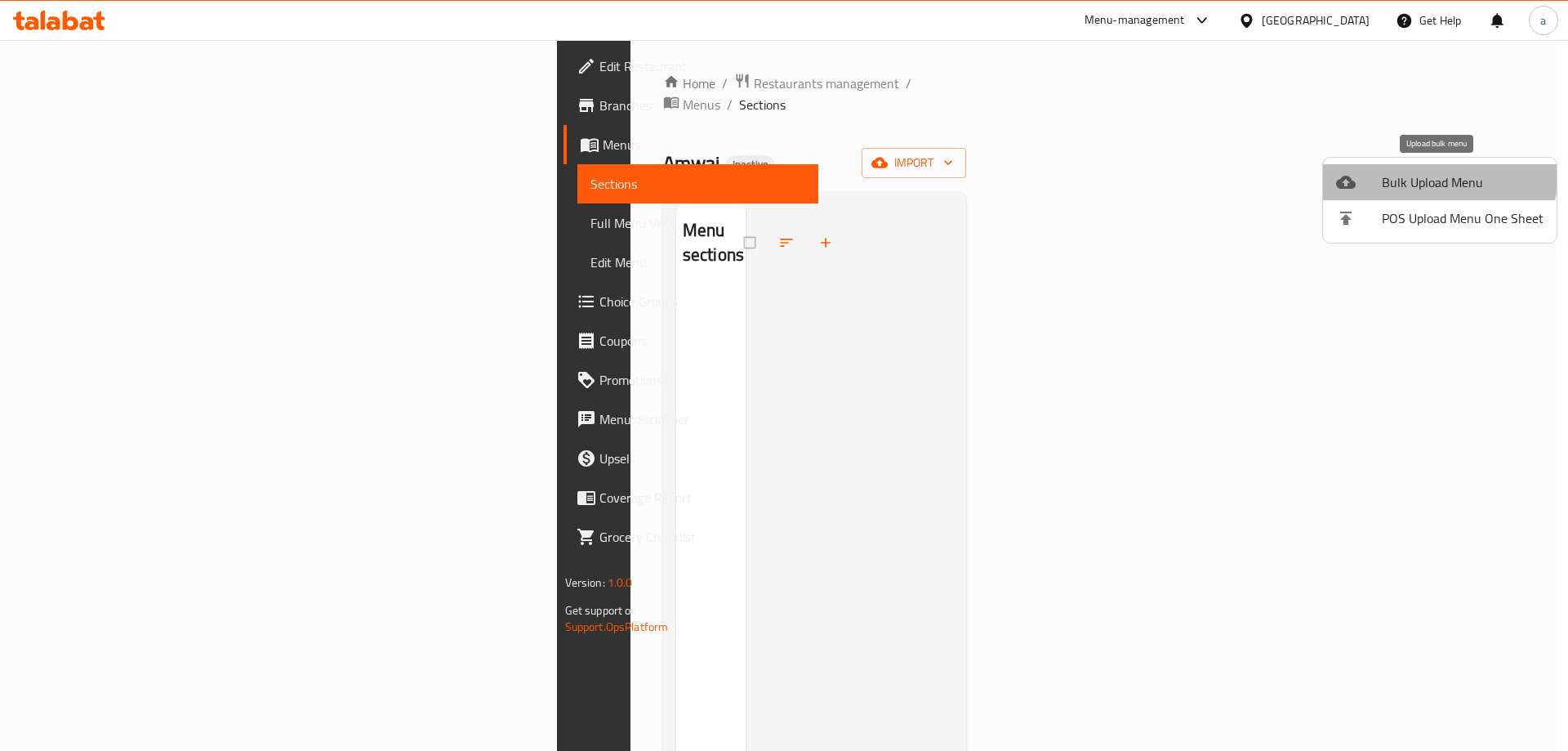
click at [1434, 172] on span "Bulk Upload Menu" at bounding box center [1463, 181] width 162 height 20
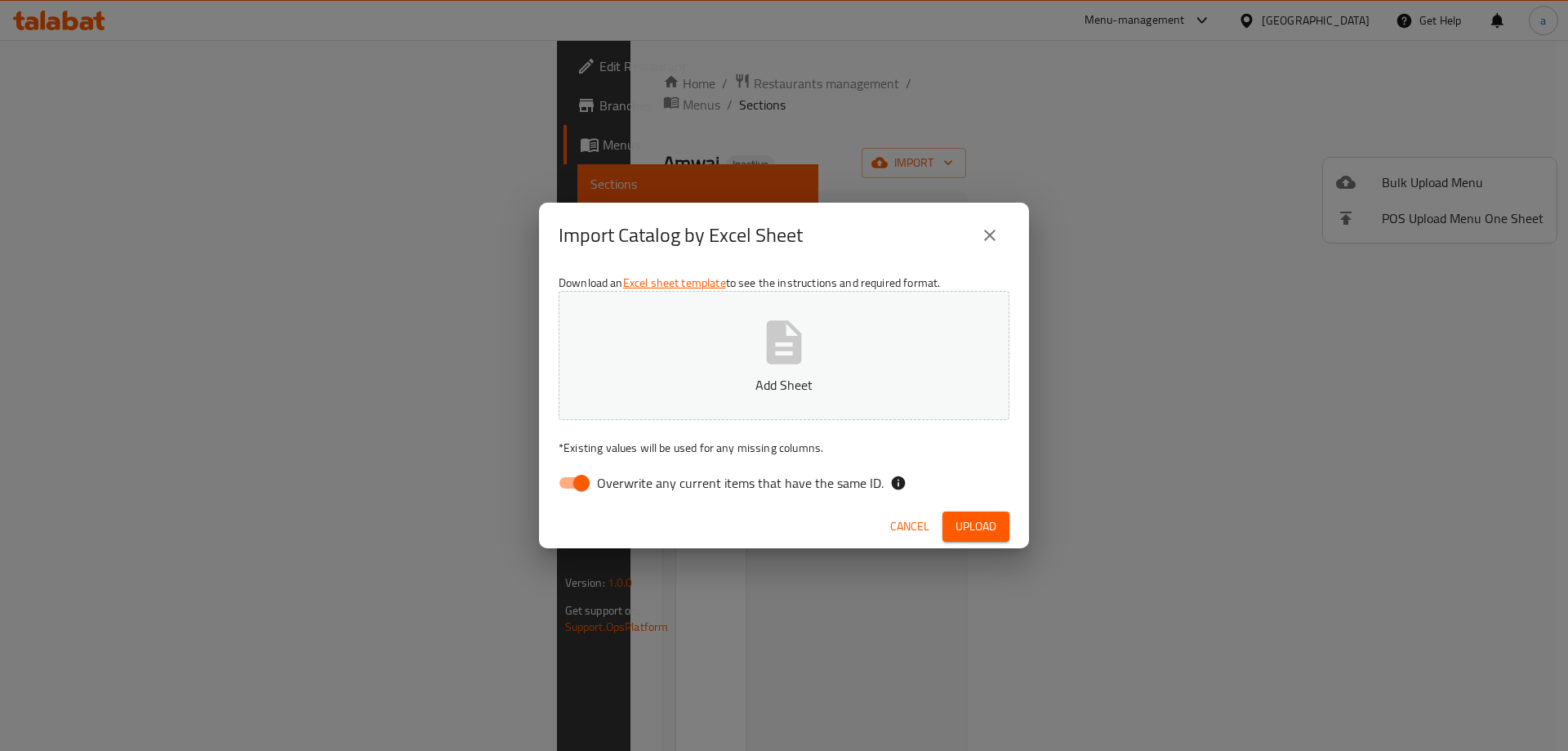
click at [683, 491] on span "Overwrite any current items that have the same ID." at bounding box center [741, 482] width 287 height 20
click at [628, 491] on input "Overwrite any current items that have the same ID." at bounding box center [582, 482] width 93 height 31
checkbox input "false"
click at [979, 520] on span "Upload" at bounding box center [976, 527] width 41 height 20
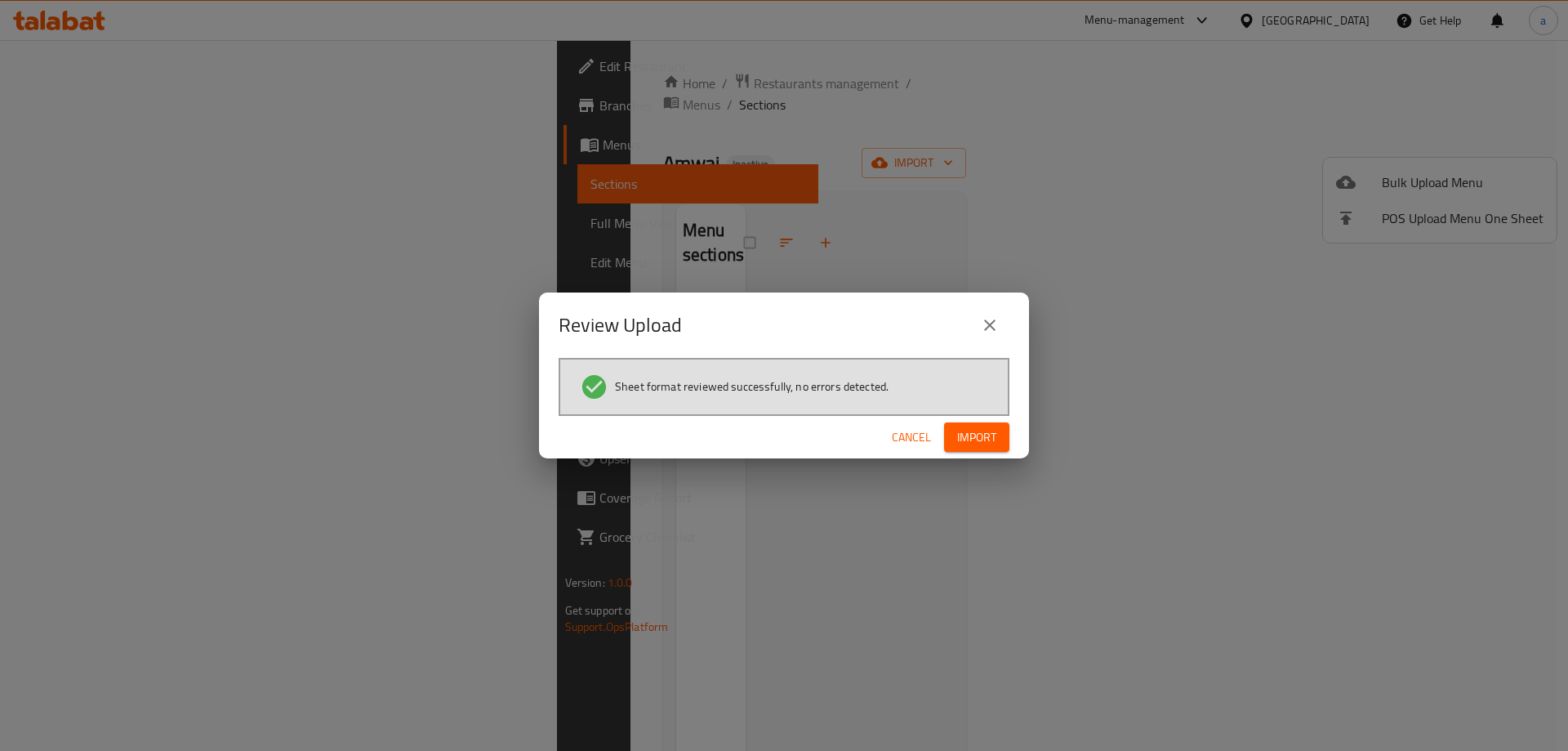
click at [969, 442] on span "Import" at bounding box center [977, 437] width 39 height 20
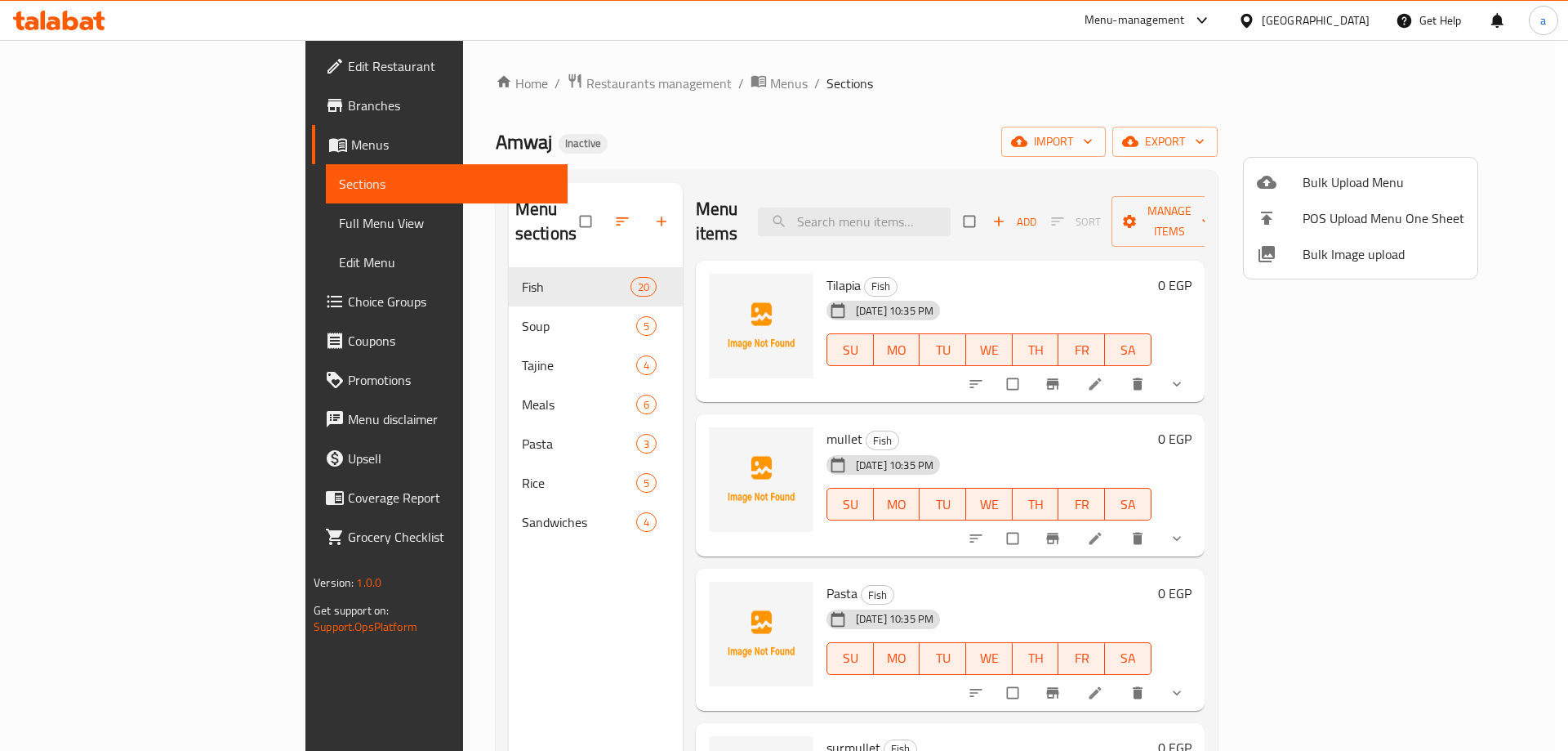
click at [61, 224] on div at bounding box center [784, 375] width 1568 height 751
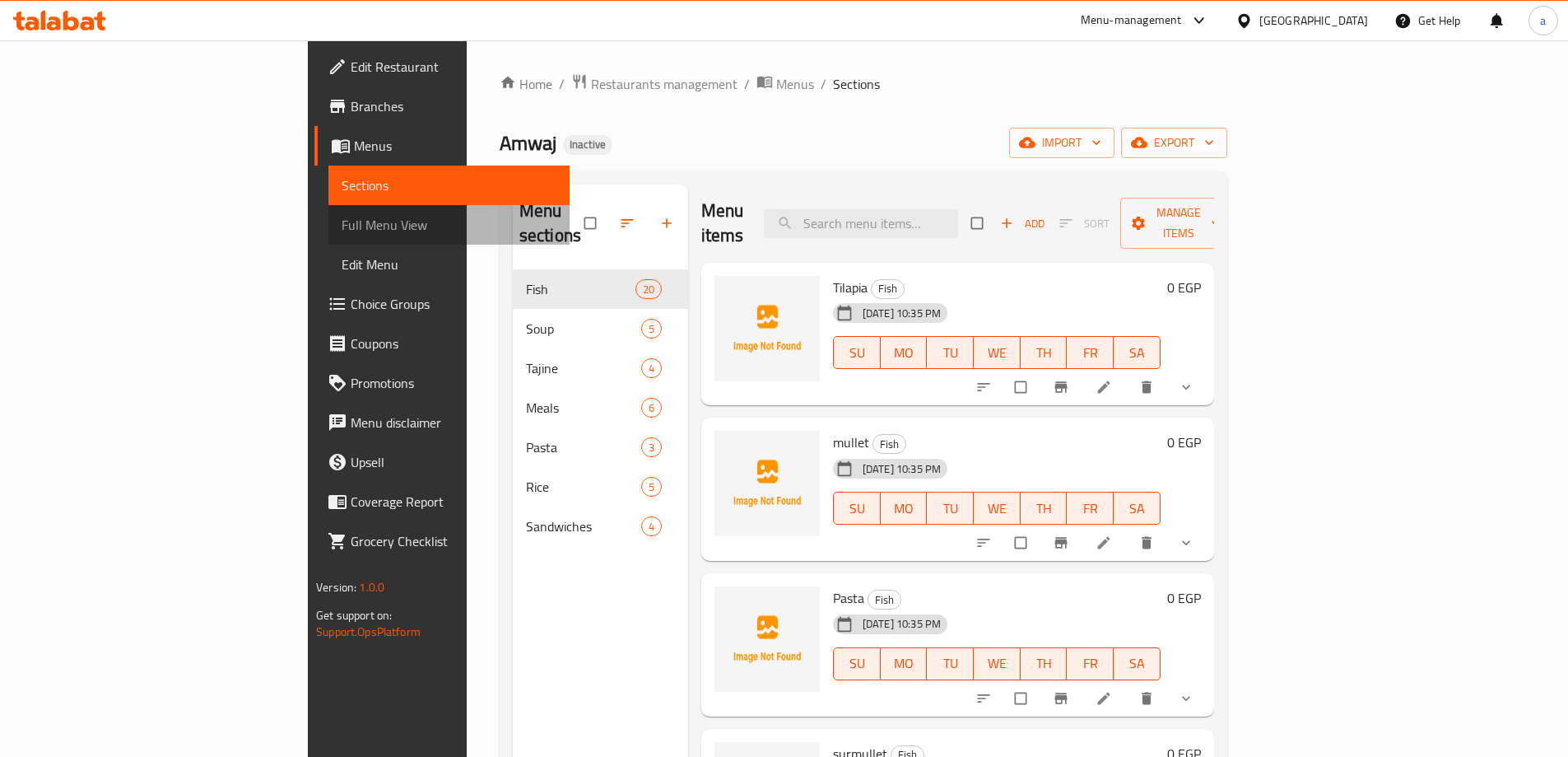
click at [341, 230] on span "Full Menu View" at bounding box center [448, 224] width 215 height 20
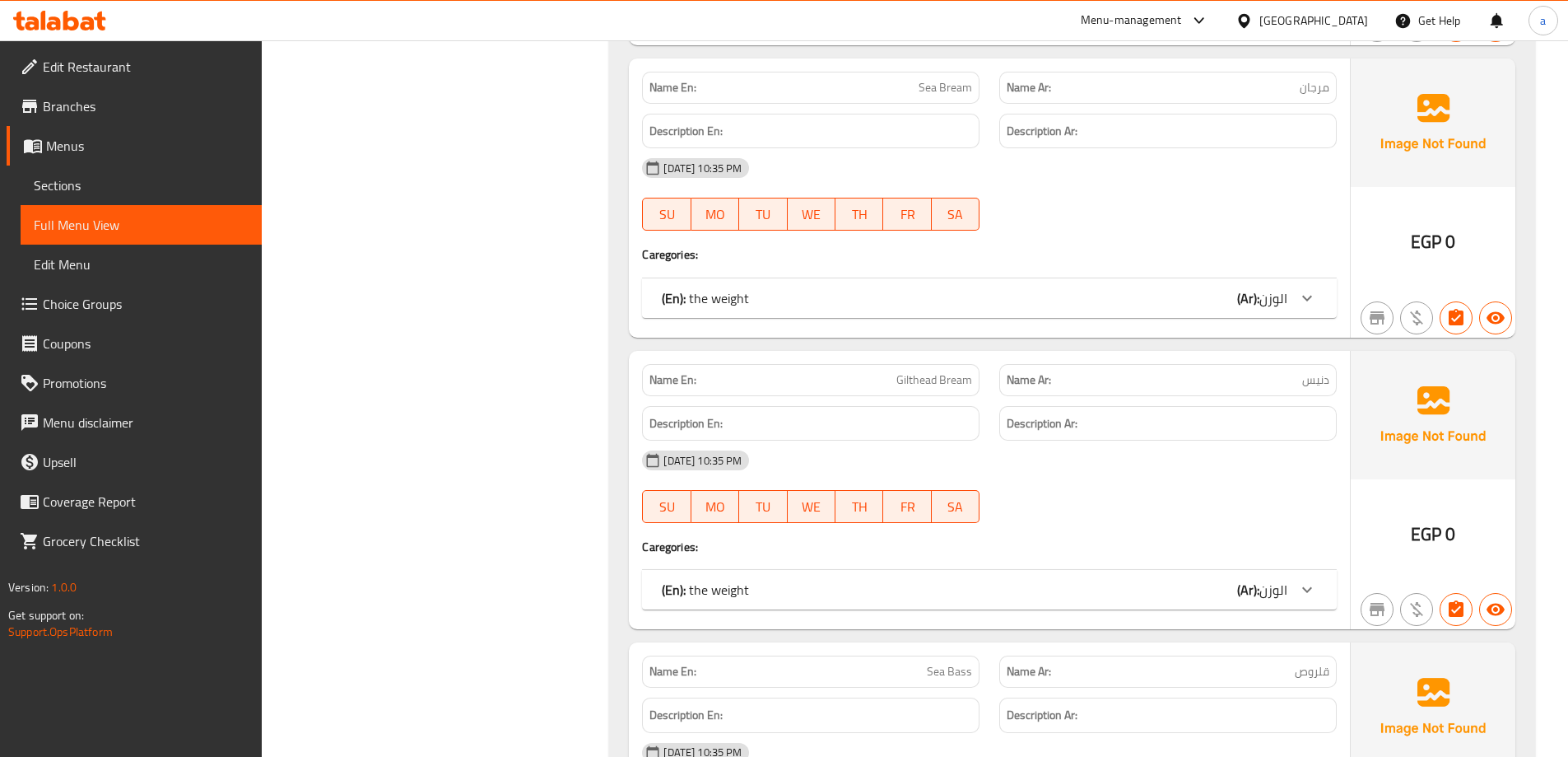
scroll to position [1400, 0]
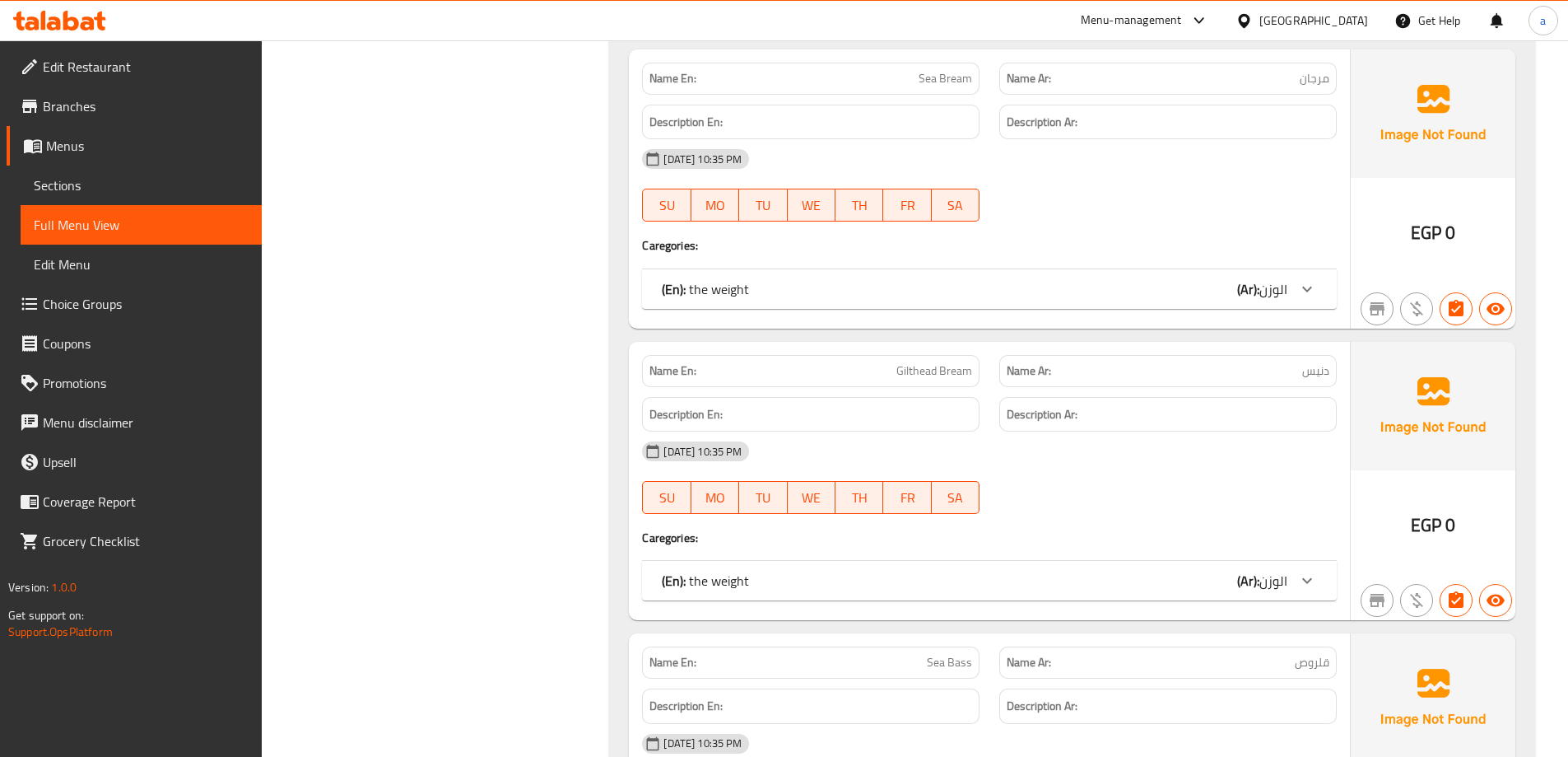
click at [1289, 287] on div at bounding box center [1307, 289] width 39 height 39
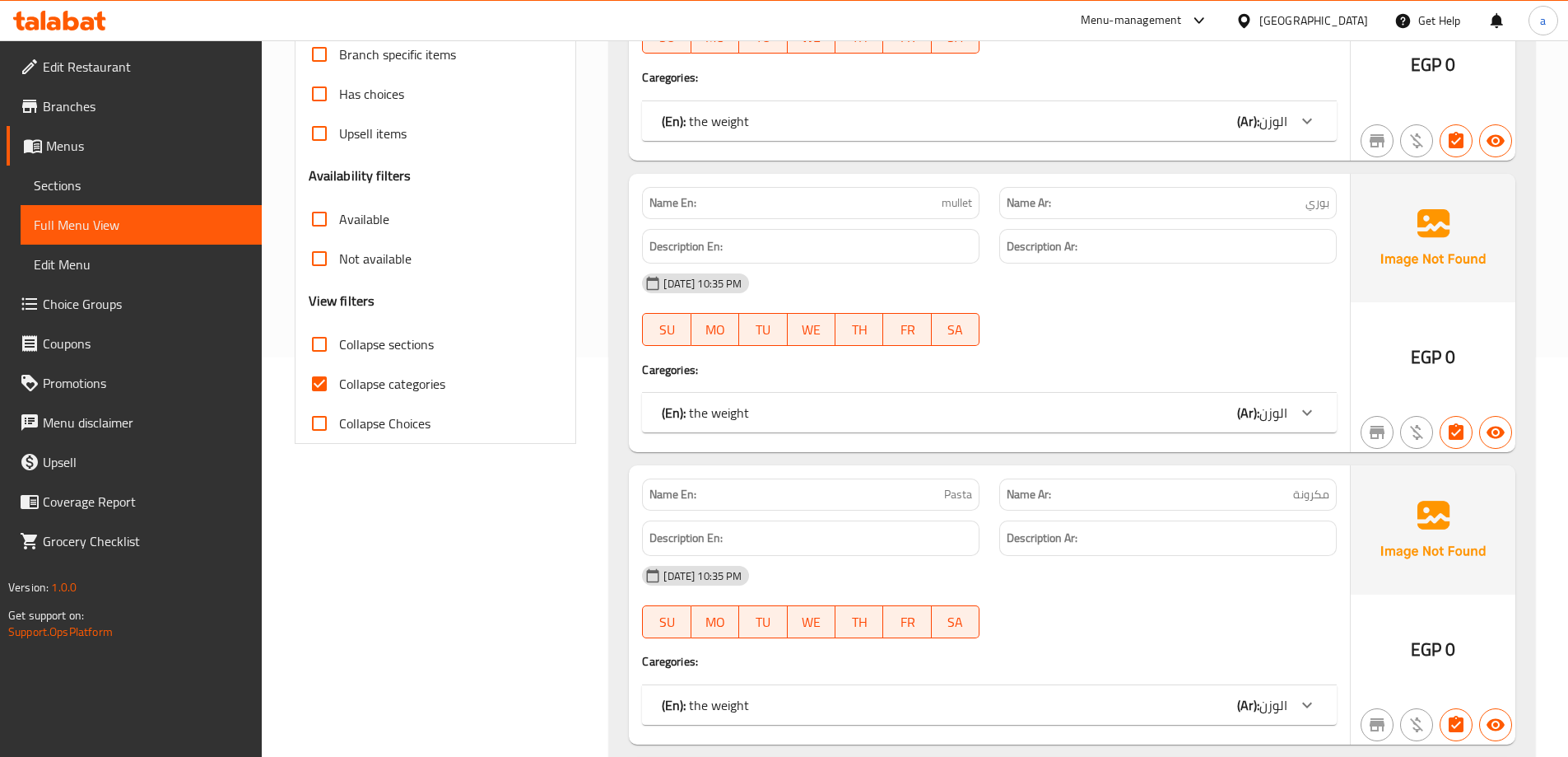
scroll to position [83, 0]
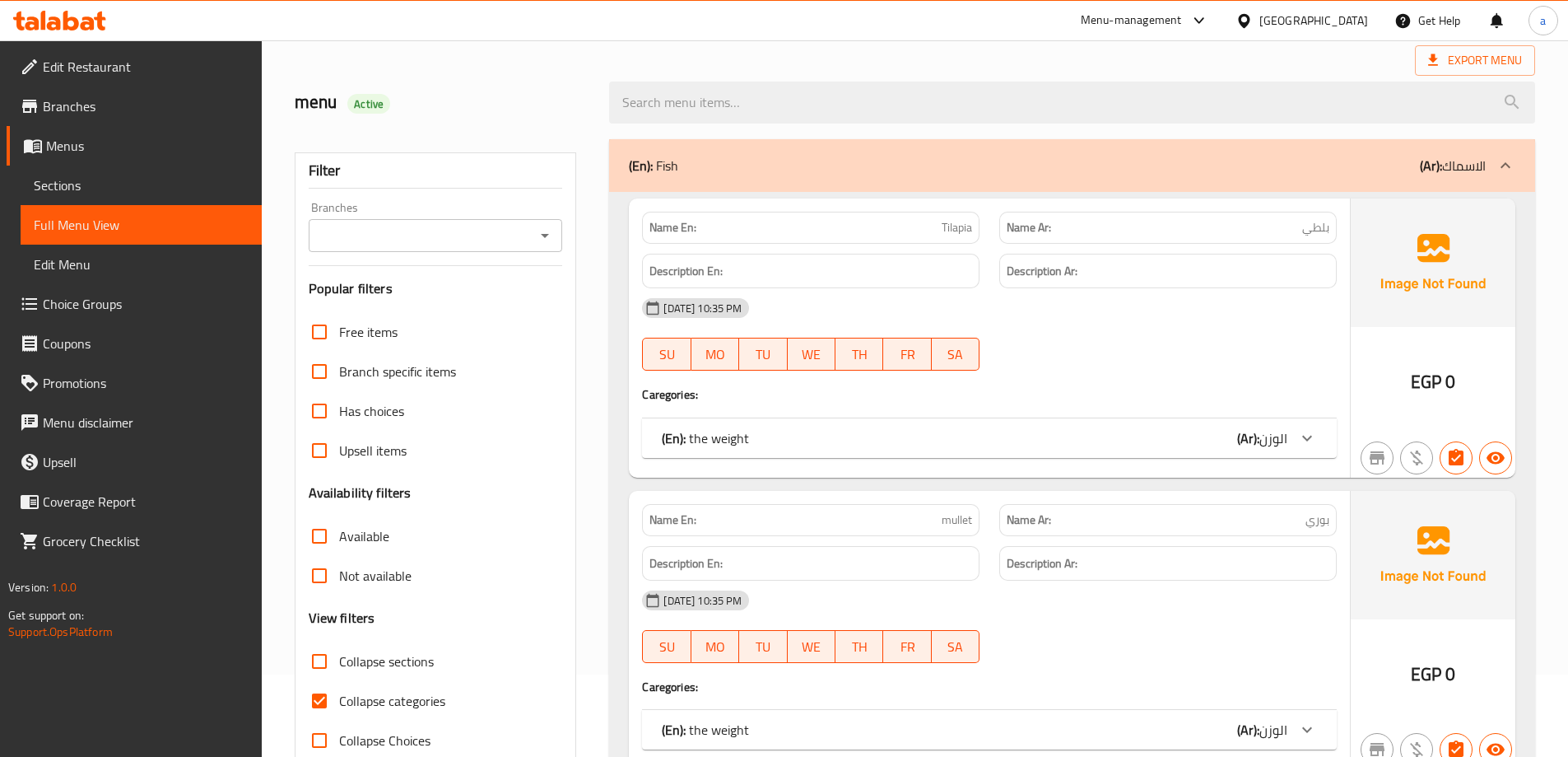
click at [1306, 433] on icon at bounding box center [1306, 437] width 20 height 20
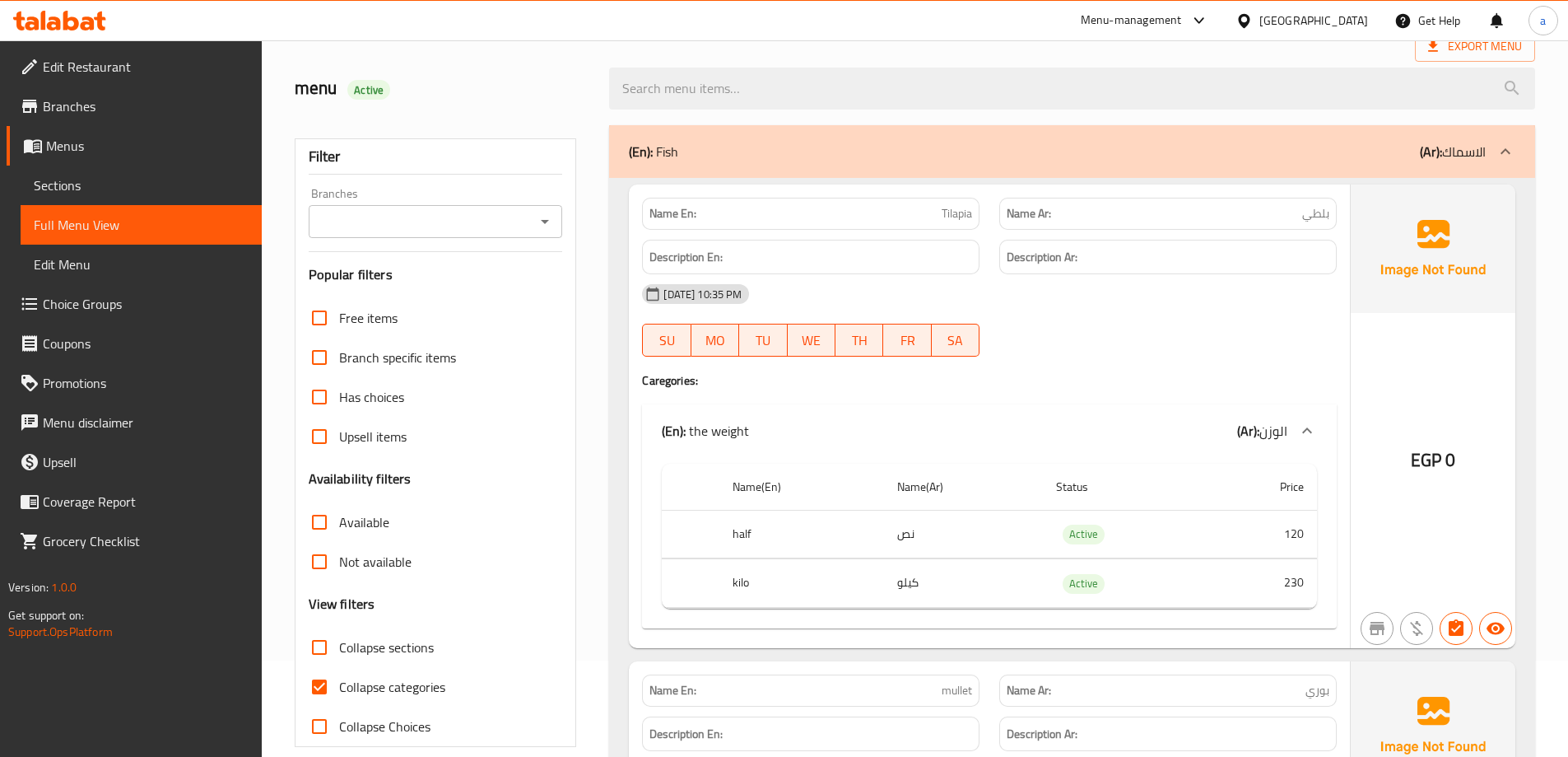
scroll to position [247, 0]
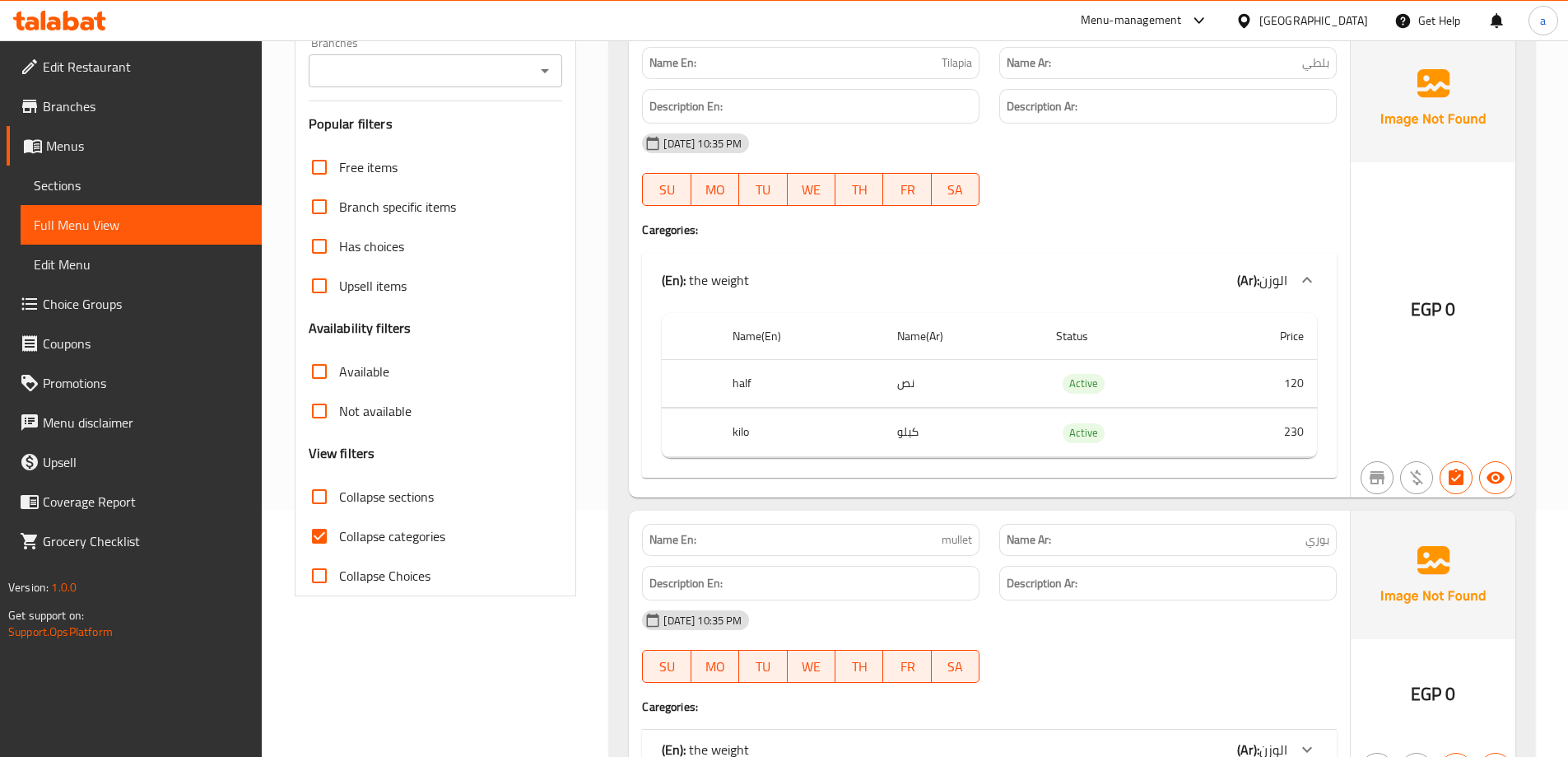
click at [322, 532] on input "Collapse categories" at bounding box center [320, 536] width 39 height 39
checkbox input "false"
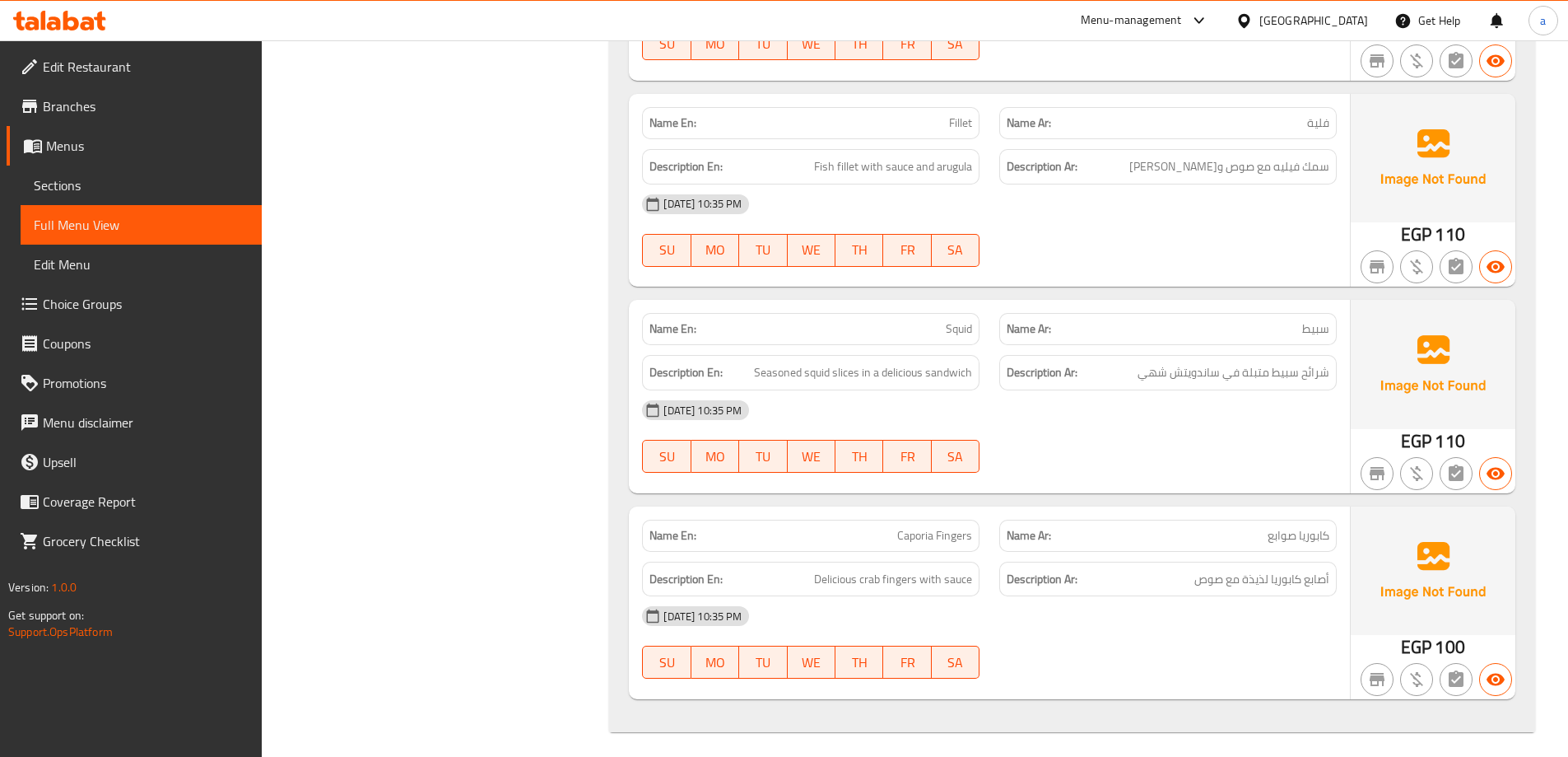
scroll to position [16398, 0]
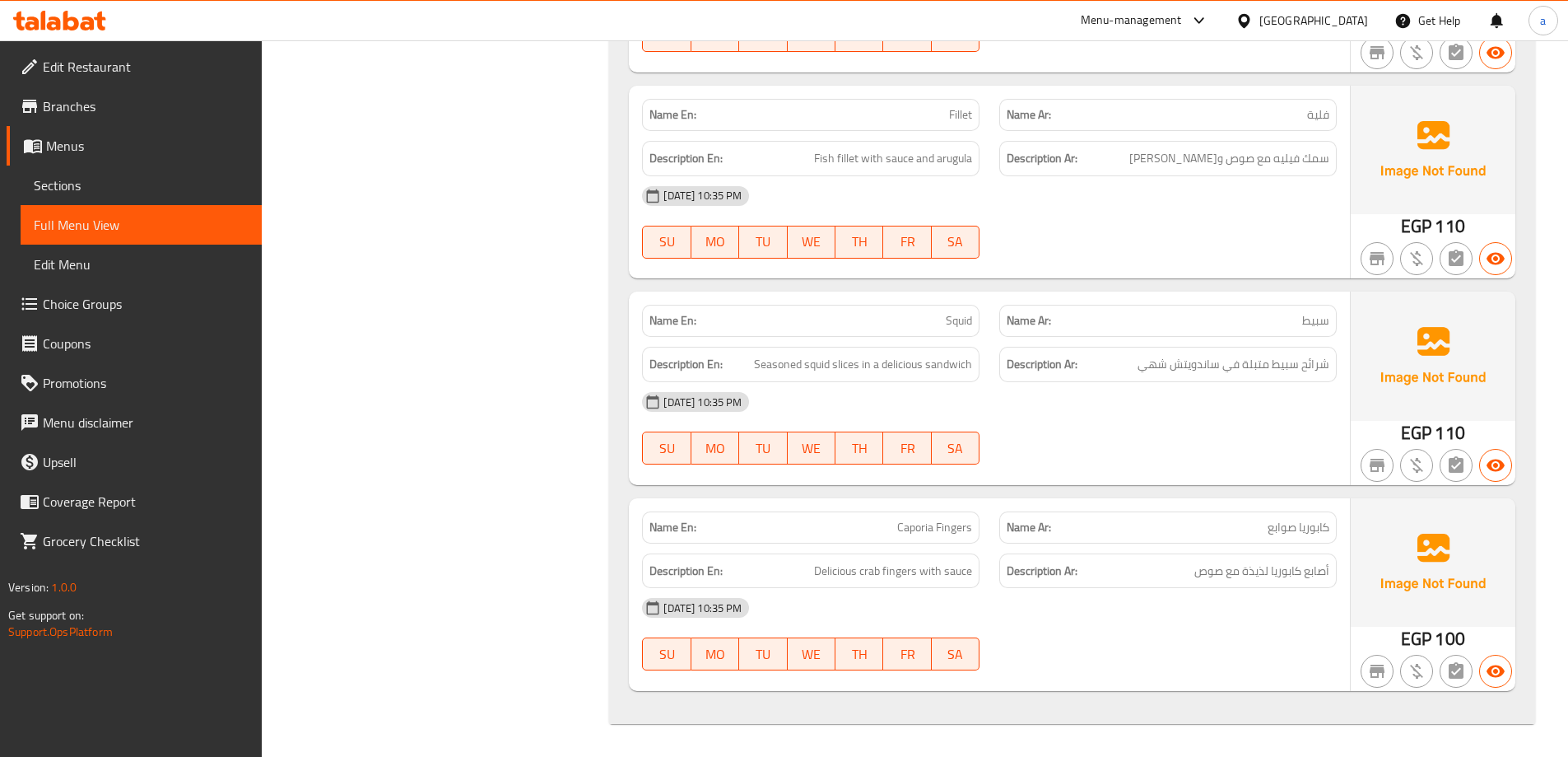
click at [1048, 246] on div "[DATE] 10:35 PM SU MO TU WE TH FR SA" at bounding box center [989, 222] width 715 height 92
click at [1088, 144] on div "Description Ar: سمك فيليه مع صوص و[GEOGRAPHIC_DATA]" at bounding box center [1168, 159] width 338 height 36
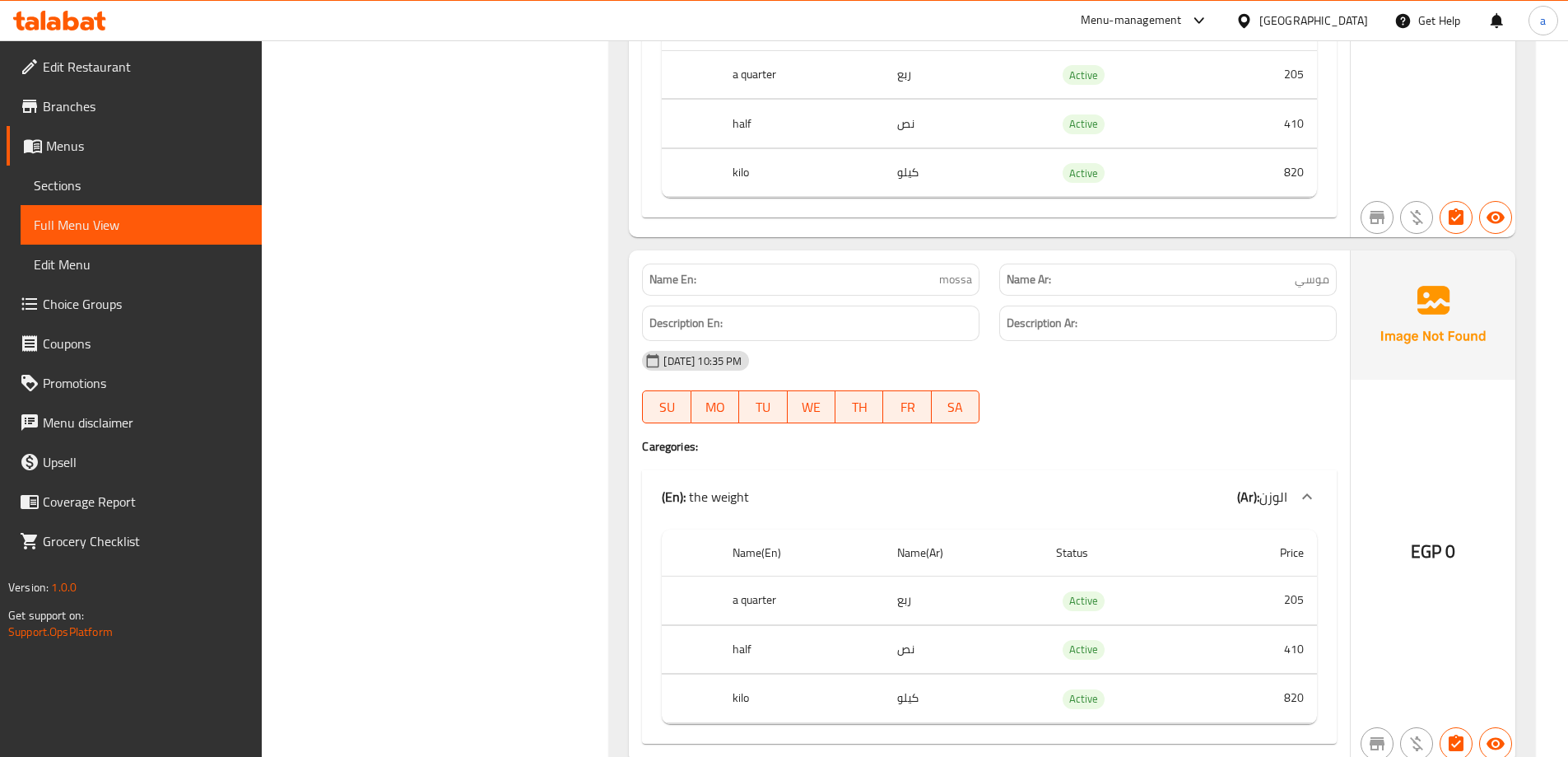
scroll to position [9789, 0]
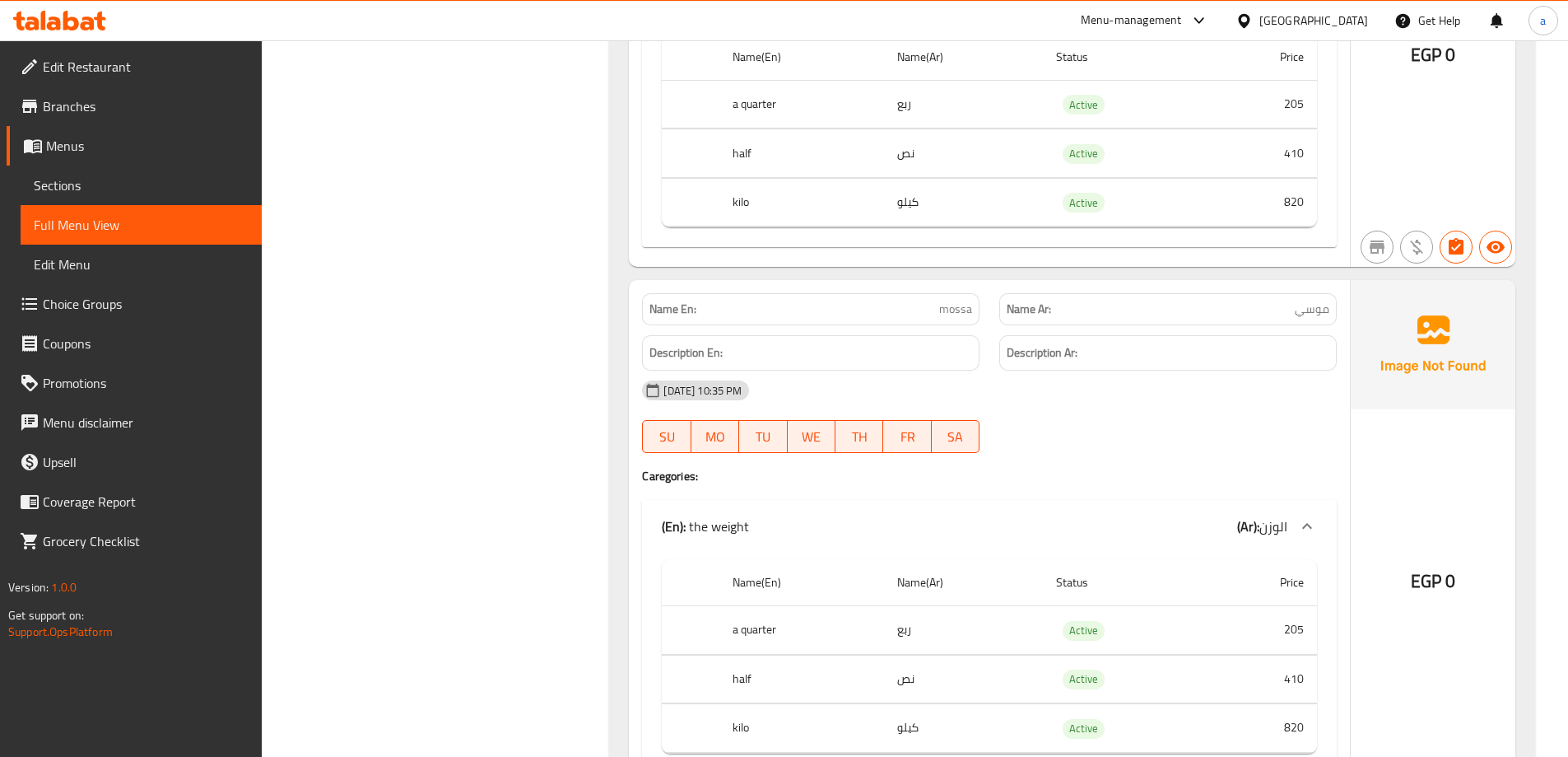
click at [1334, 33] on div "[GEOGRAPHIC_DATA]" at bounding box center [1302, 21] width 158 height 39
click at [1345, 33] on div "[GEOGRAPHIC_DATA]" at bounding box center [1302, 21] width 158 height 39
click at [1340, 16] on div "[GEOGRAPHIC_DATA]" at bounding box center [1314, 20] width 109 height 18
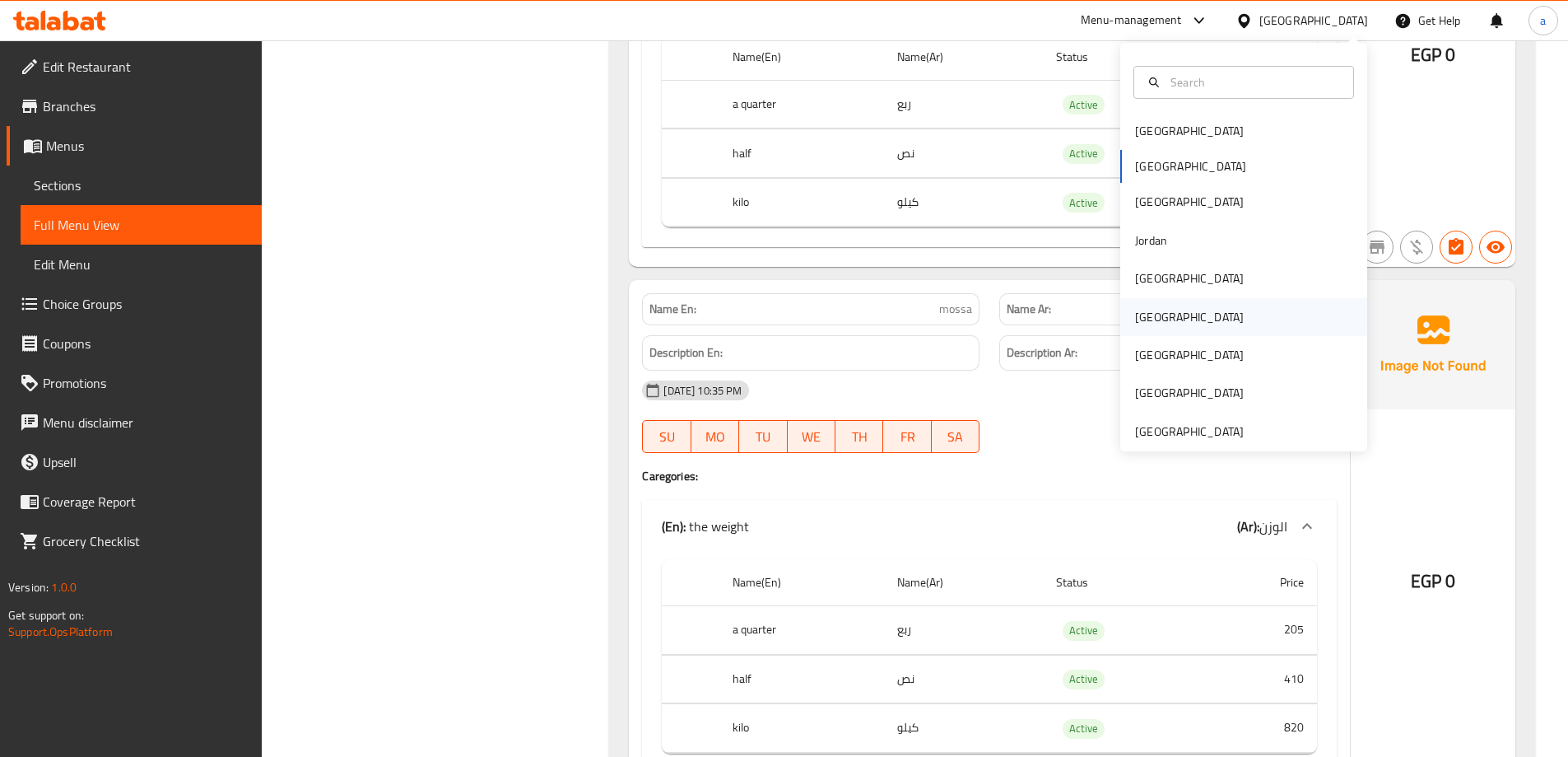
click at [1233, 326] on div "[GEOGRAPHIC_DATA]" at bounding box center [1244, 317] width 247 height 38
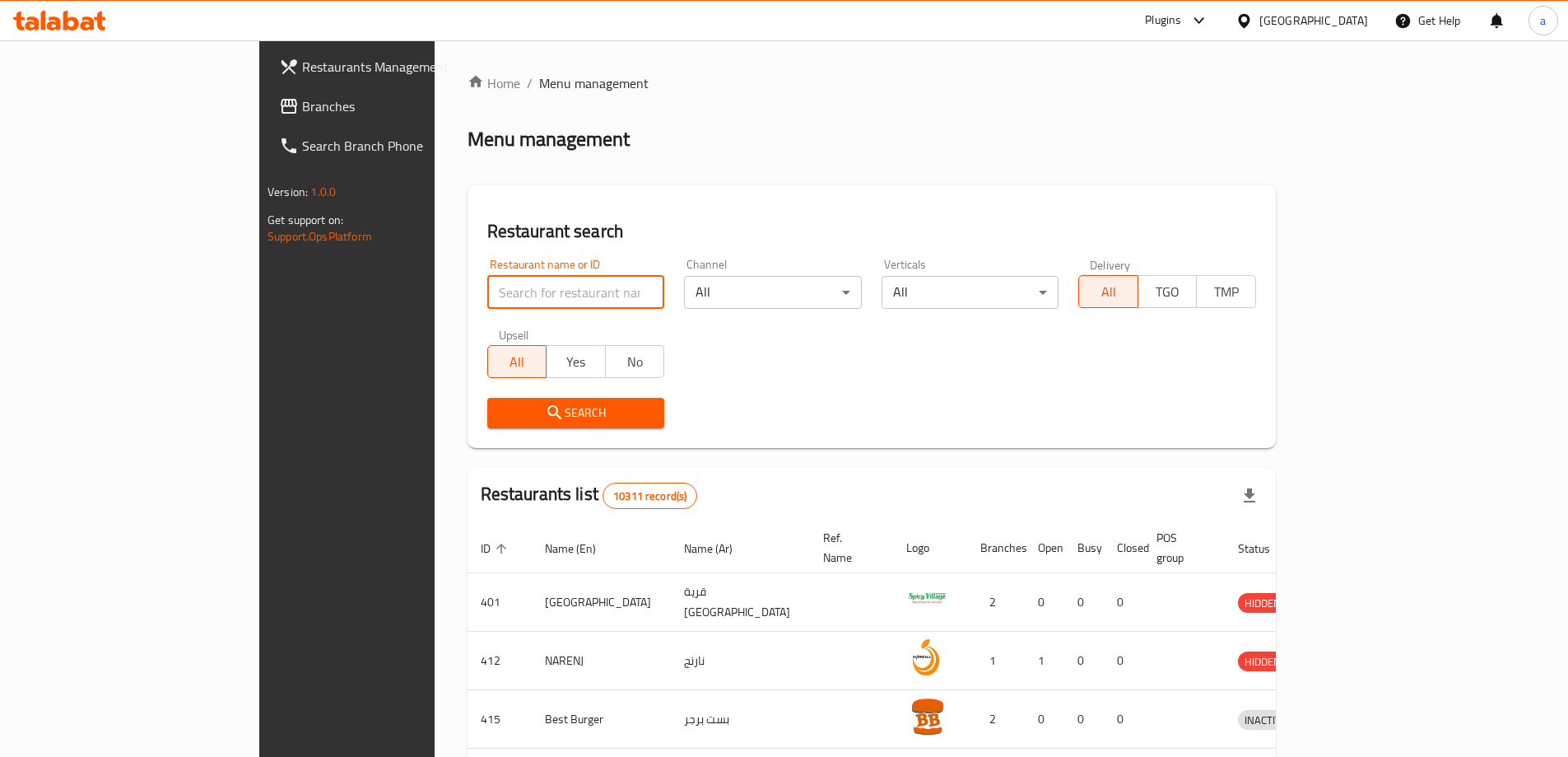
click at [488, 287] on input "search" at bounding box center [577, 292] width 178 height 33
paste input "777911"
type input "777911"
click at [302, 110] on span "Branches" at bounding box center [404, 106] width 205 height 20
